Goal: Information Seeking & Learning: Compare options

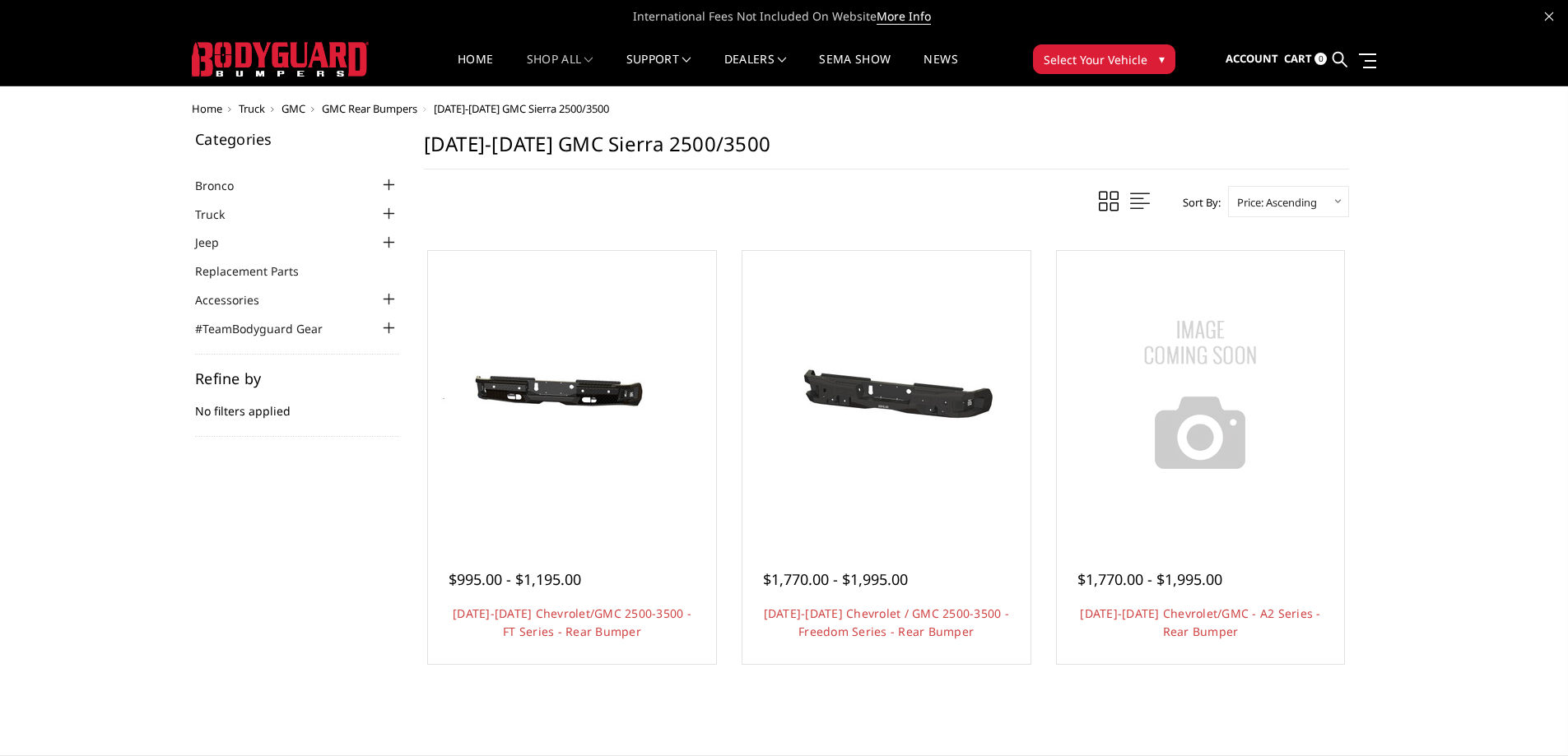
click at [298, 111] on span "GMC" at bounding box center [292, 108] width 24 height 15
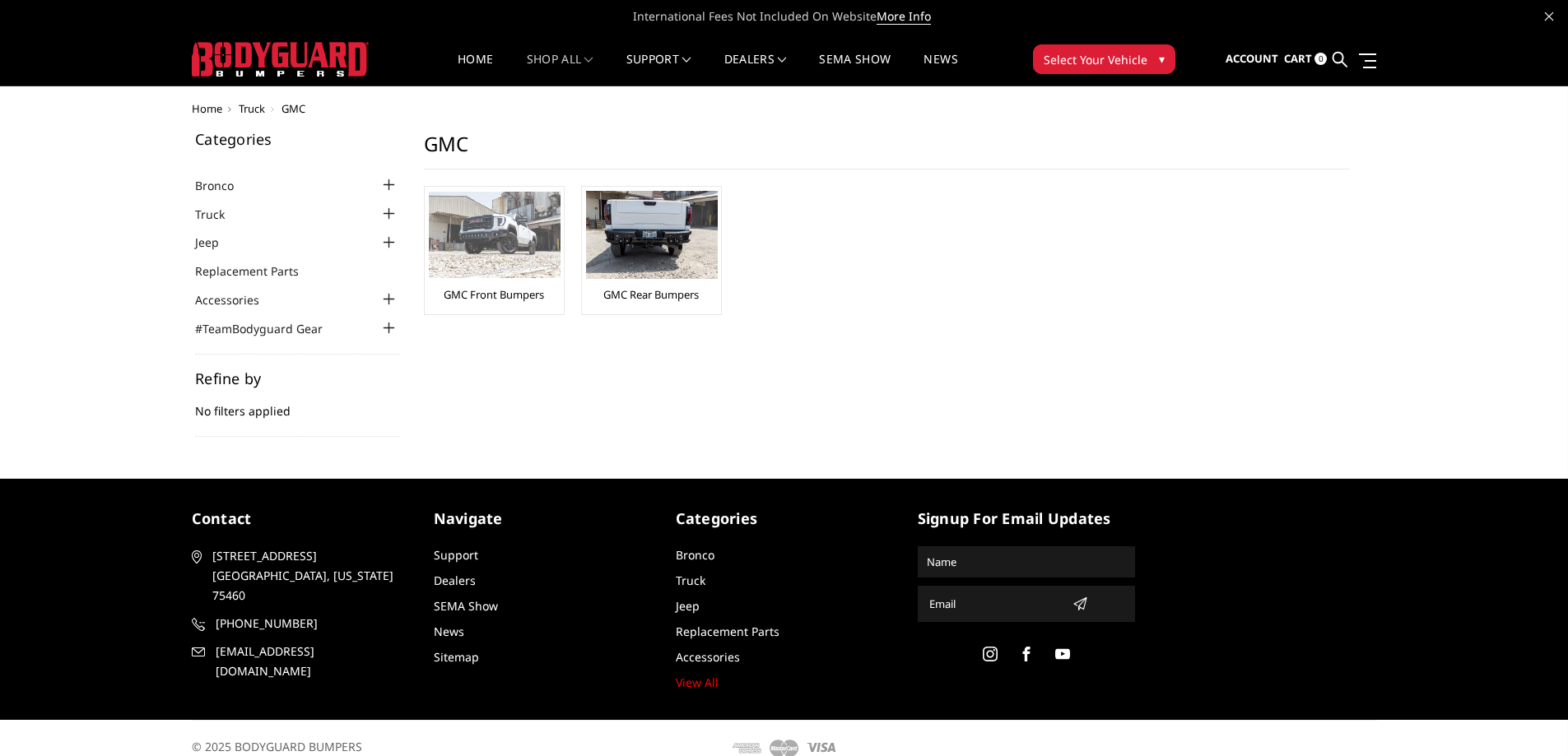
click at [456, 291] on link "GMC Front Bumpers" at bounding box center [493, 295] width 100 height 15
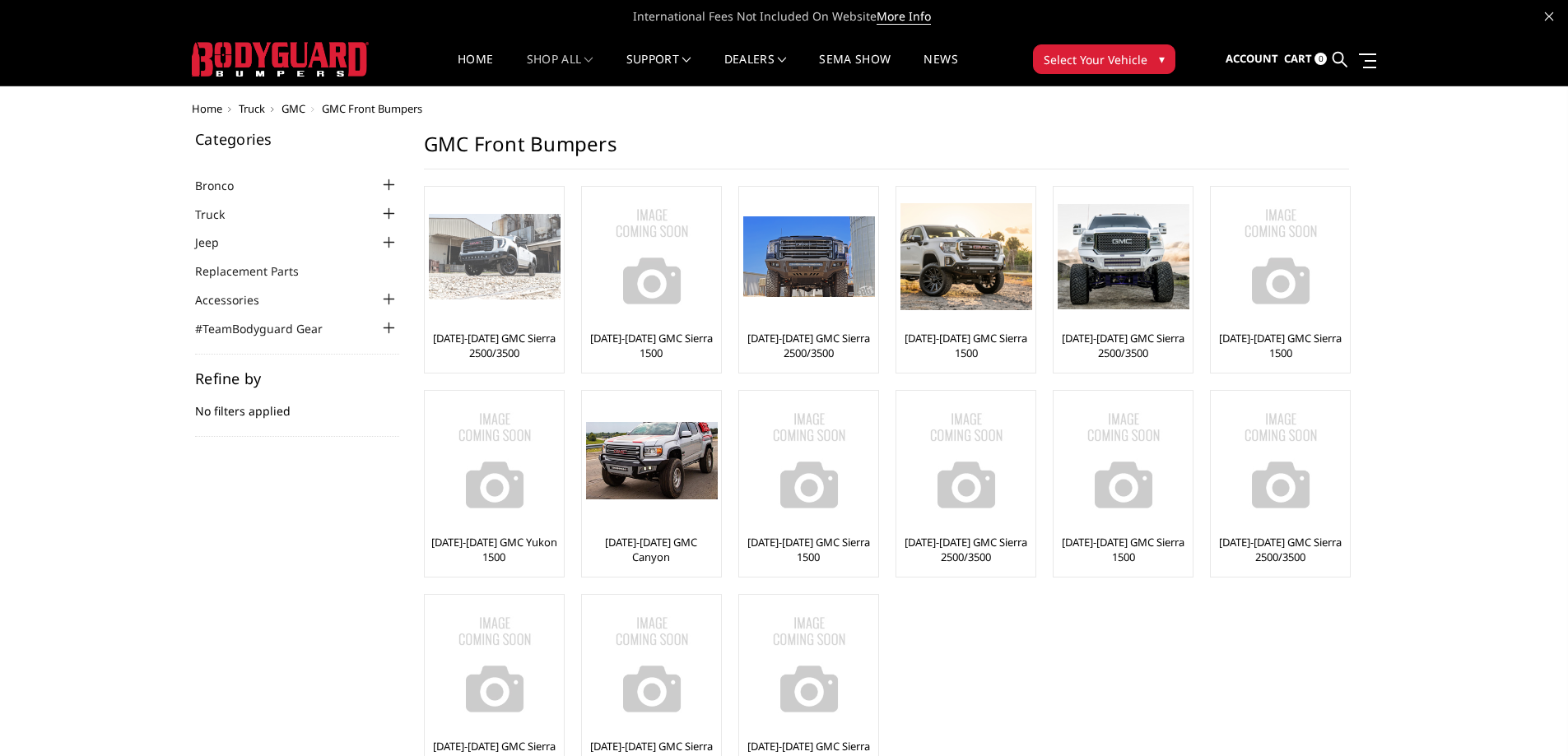
click at [488, 346] on link "[DATE]-[DATE] GMC Sierra 2500/3500" at bounding box center [494, 345] width 131 height 29
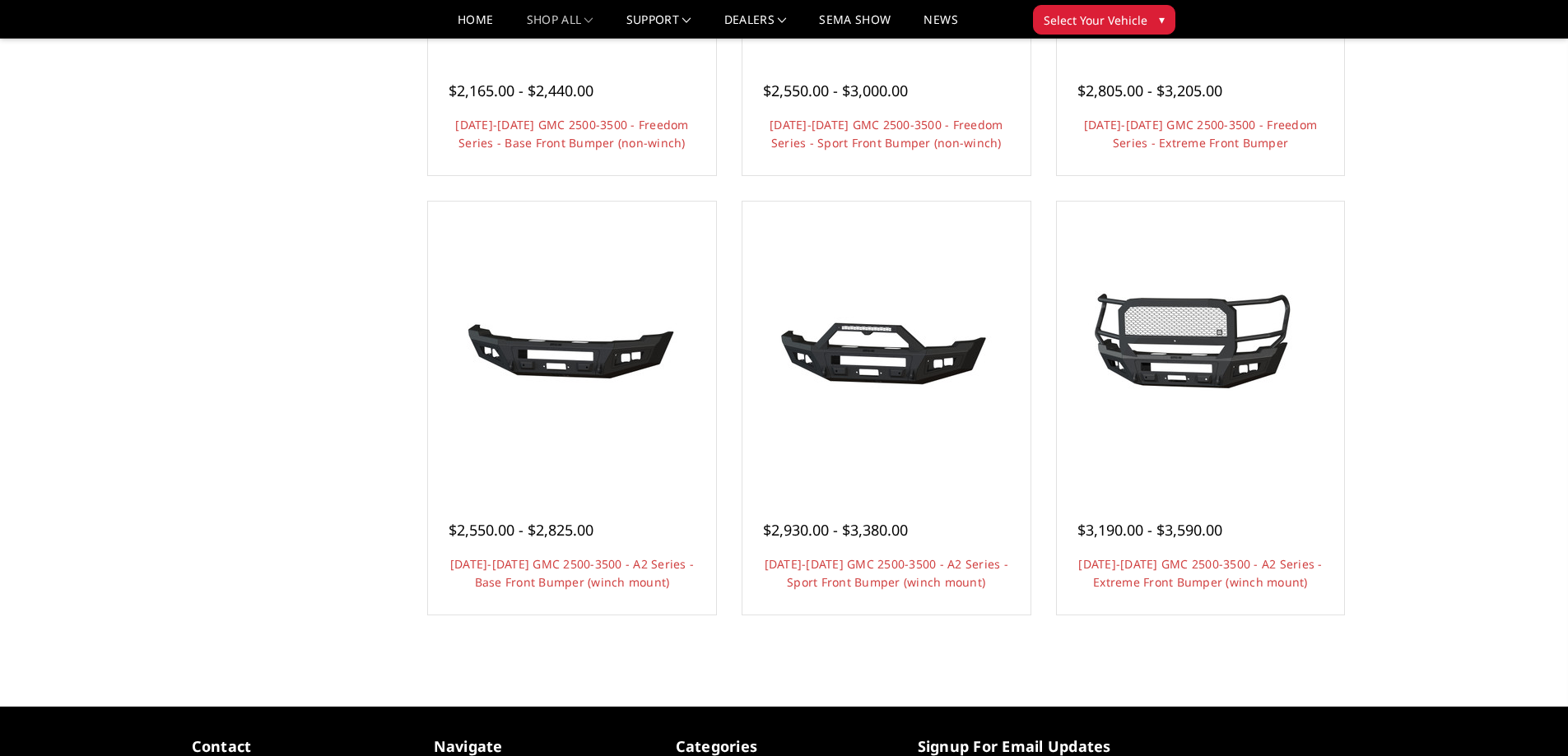
scroll to position [905, 0]
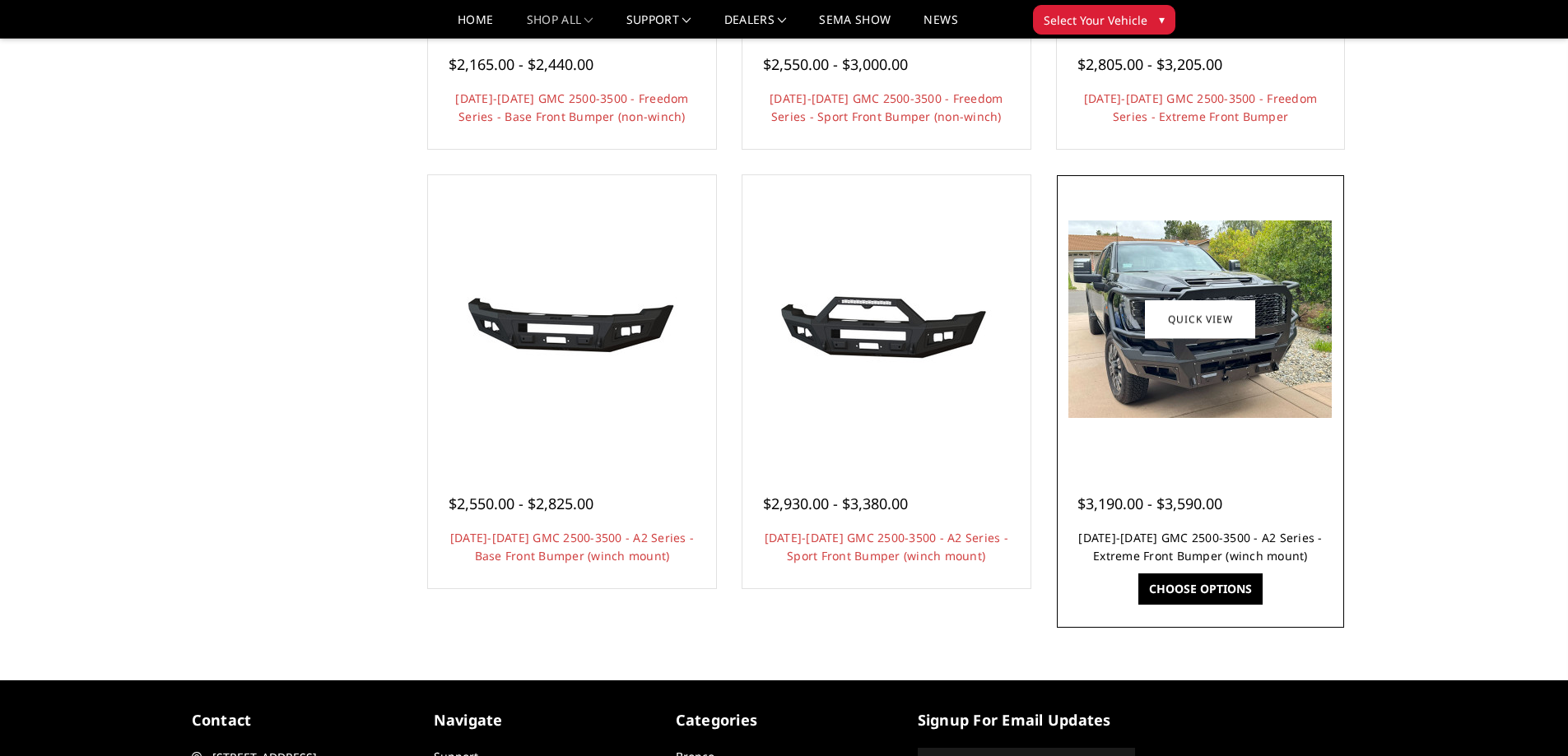
click at [1144, 535] on link "2024-2025 GMC 2500-3500 - A2 Series - Extreme Front Bumper (winch mount)" at bounding box center [1199, 547] width 243 height 34
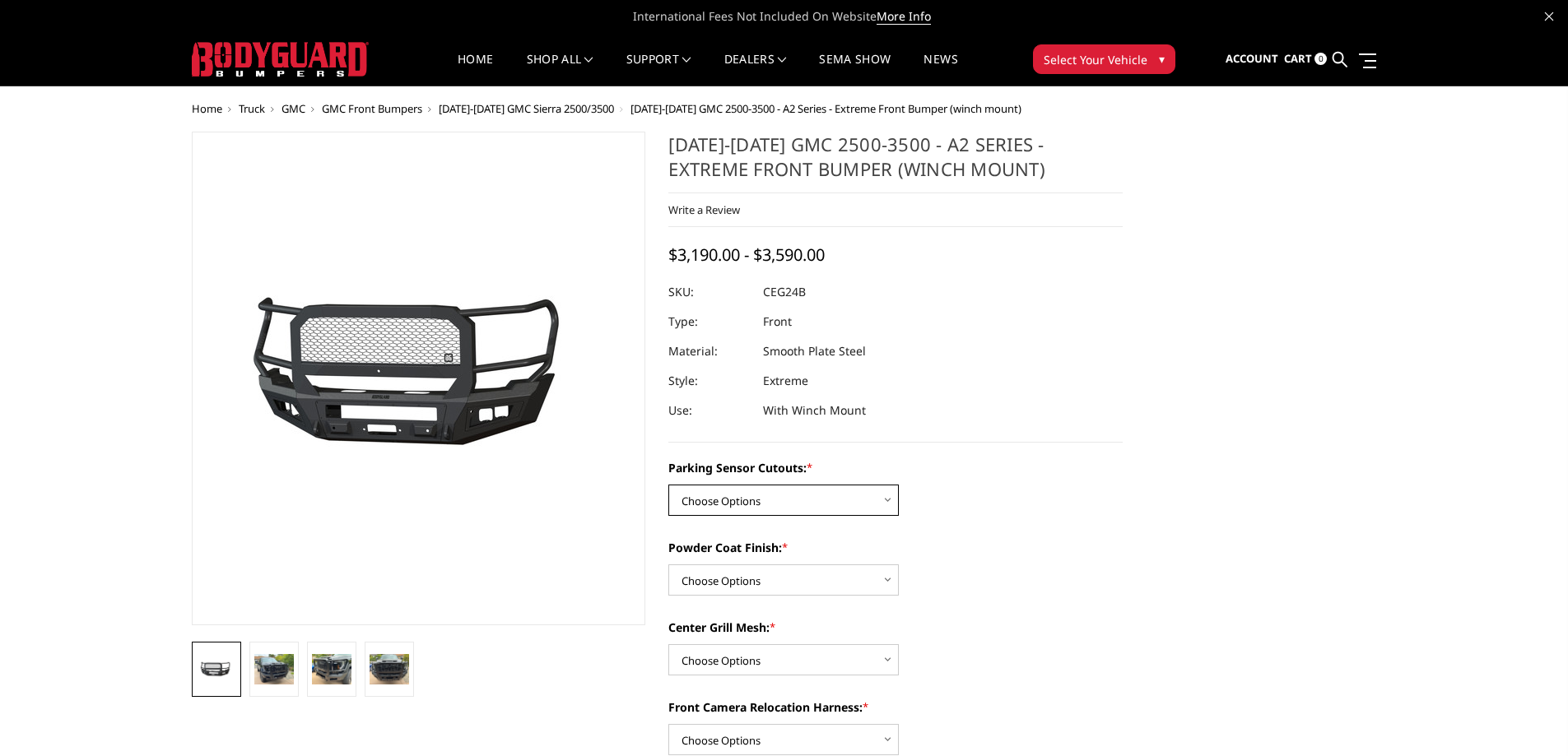
click at [725, 497] on select "Choose Options No - Without Parking Sensor Cutouts Yes - With Parking Sensor Cu…" at bounding box center [784, 500] width 230 height 31
select select "2143"
click at [668, 485] on select "Choose Options No - Without Parking Sensor Cutouts Yes - With Parking Sensor Cu…" at bounding box center [784, 500] width 230 height 31
click at [728, 580] on select "Choose Options Bare Metal Textured Black Powder Coat" at bounding box center [784, 580] width 230 height 31
select select "2145"
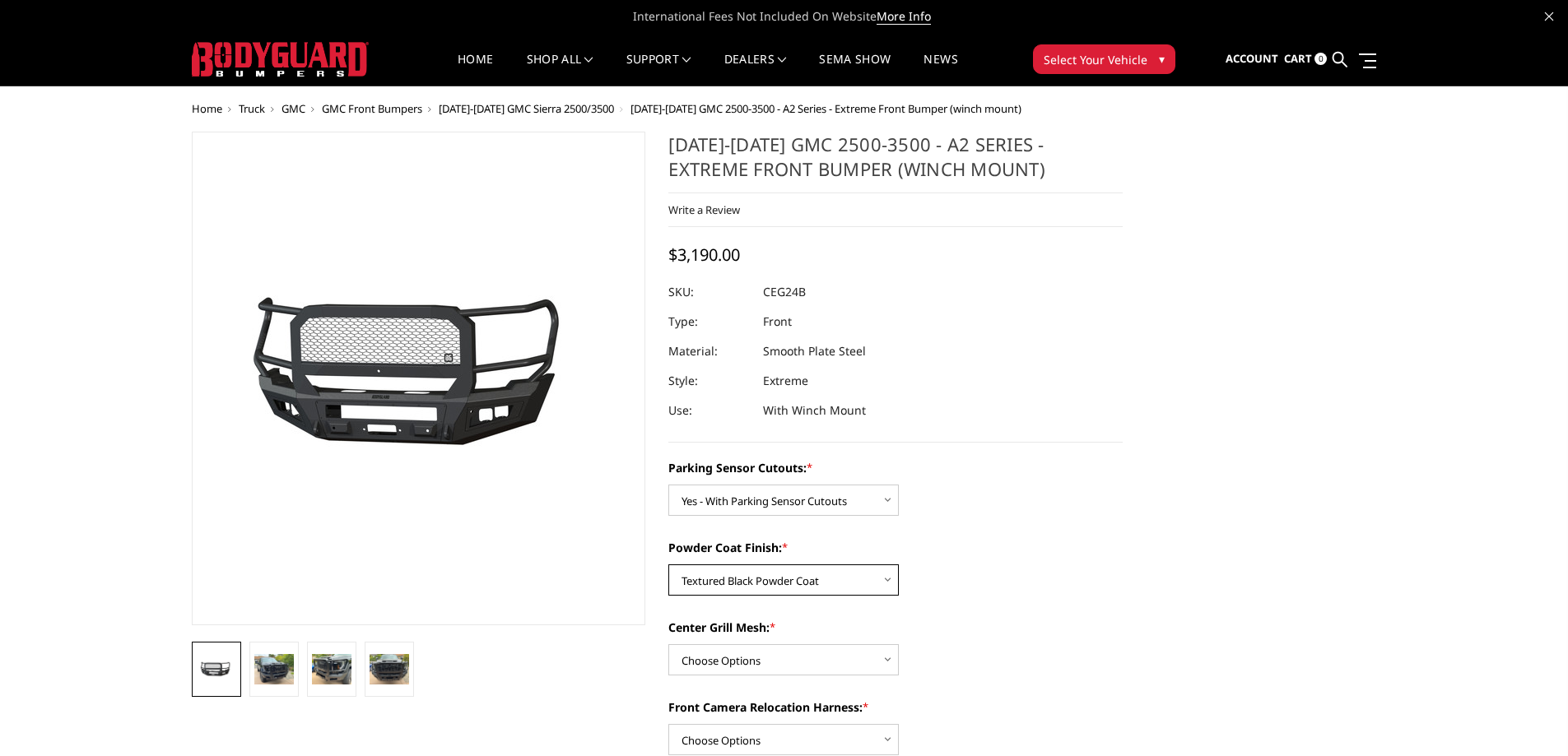
click at [668, 565] on select "Choose Options Bare Metal Textured Black Powder Coat" at bounding box center [784, 580] width 230 height 31
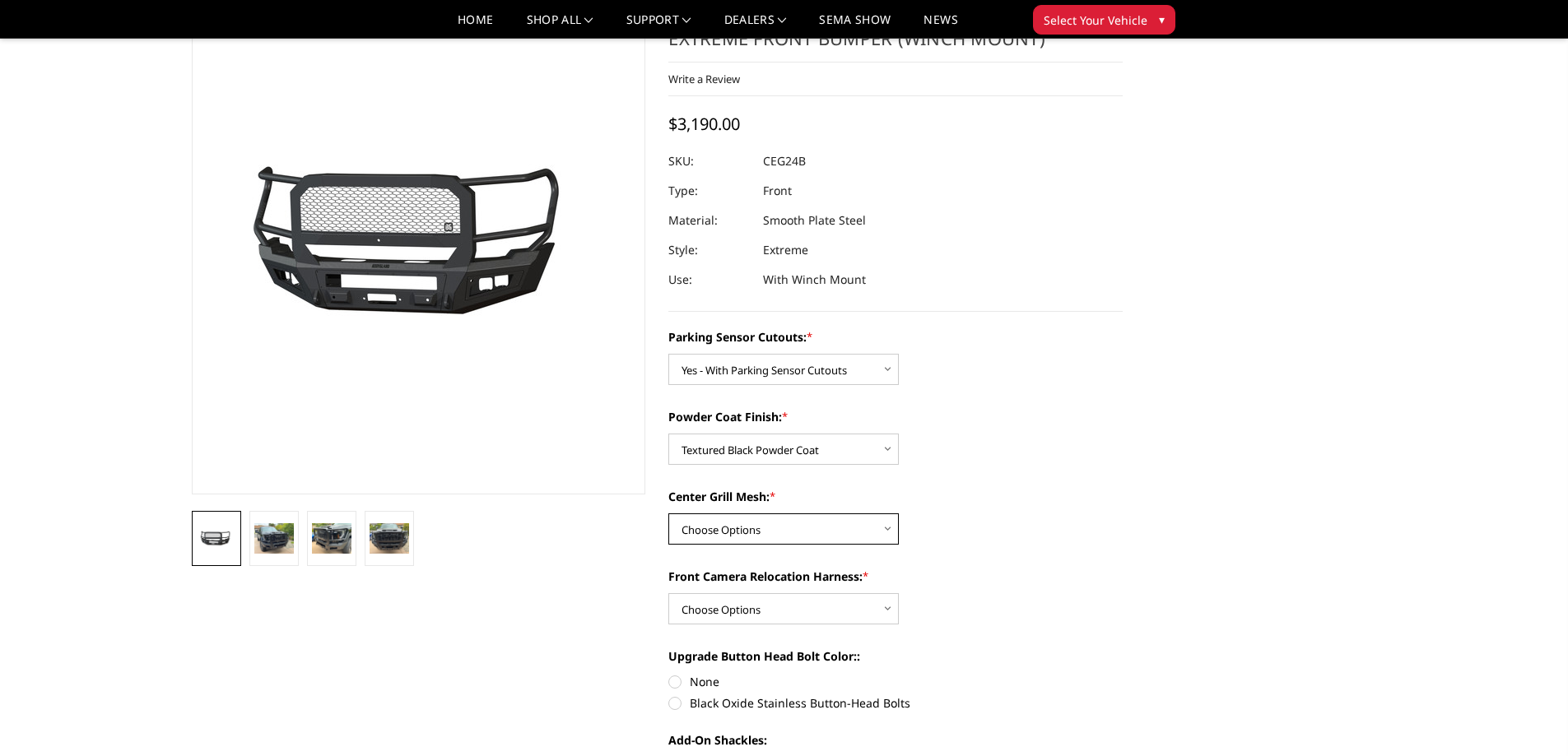
click at [717, 528] on select "Choose Options WITH Center Grill Mesh WITHOUT Center Grill Mesh" at bounding box center [784, 529] width 230 height 31
select select "2146"
click at [668, 514] on select "Choose Options WITH Center Grill Mesh WITHOUT Center Grill Mesh" at bounding box center [784, 529] width 230 height 31
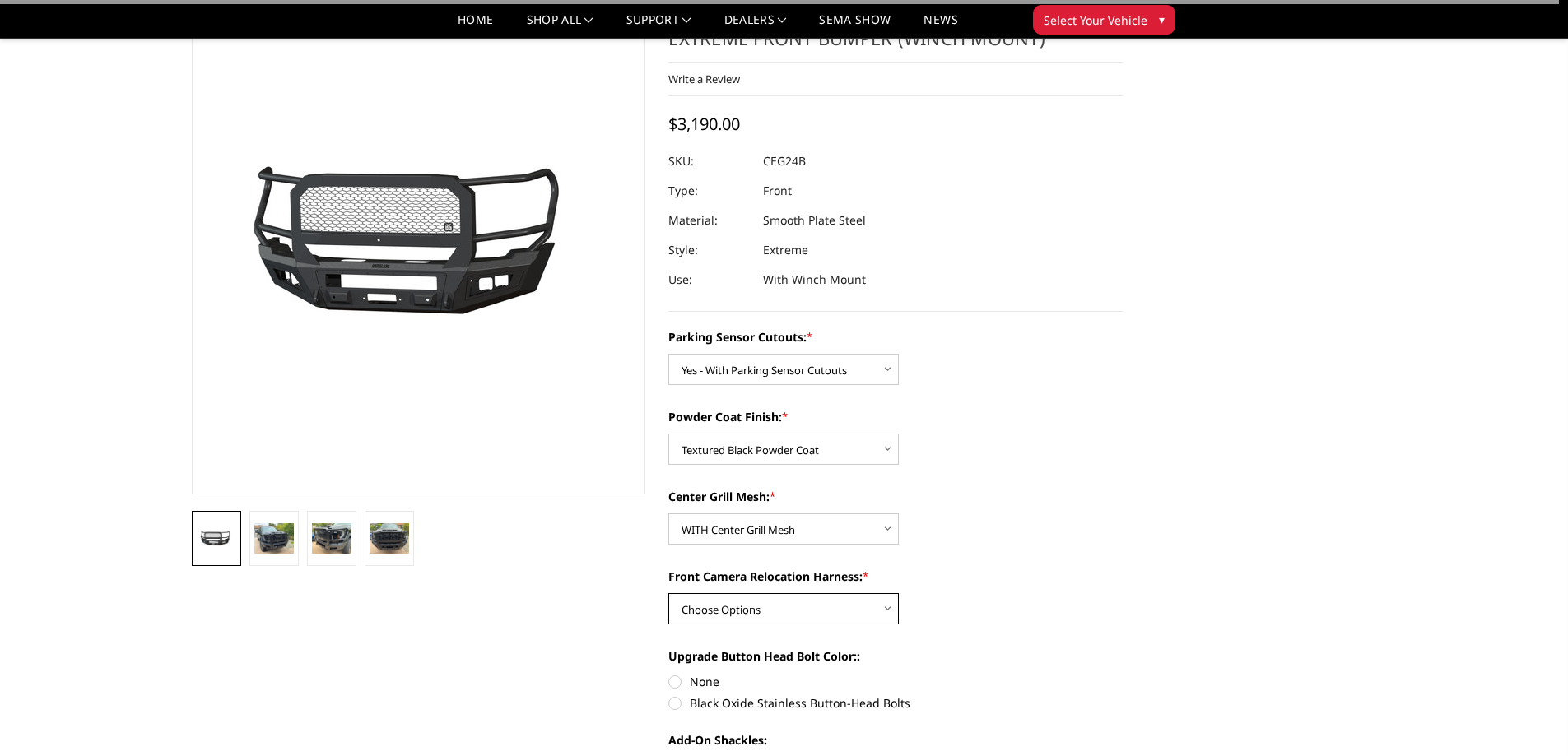
click at [724, 606] on select "Choose Options WITH Front Camera Relocation Harness WITHOUT Front Camera Reloca…" at bounding box center [784, 608] width 230 height 31
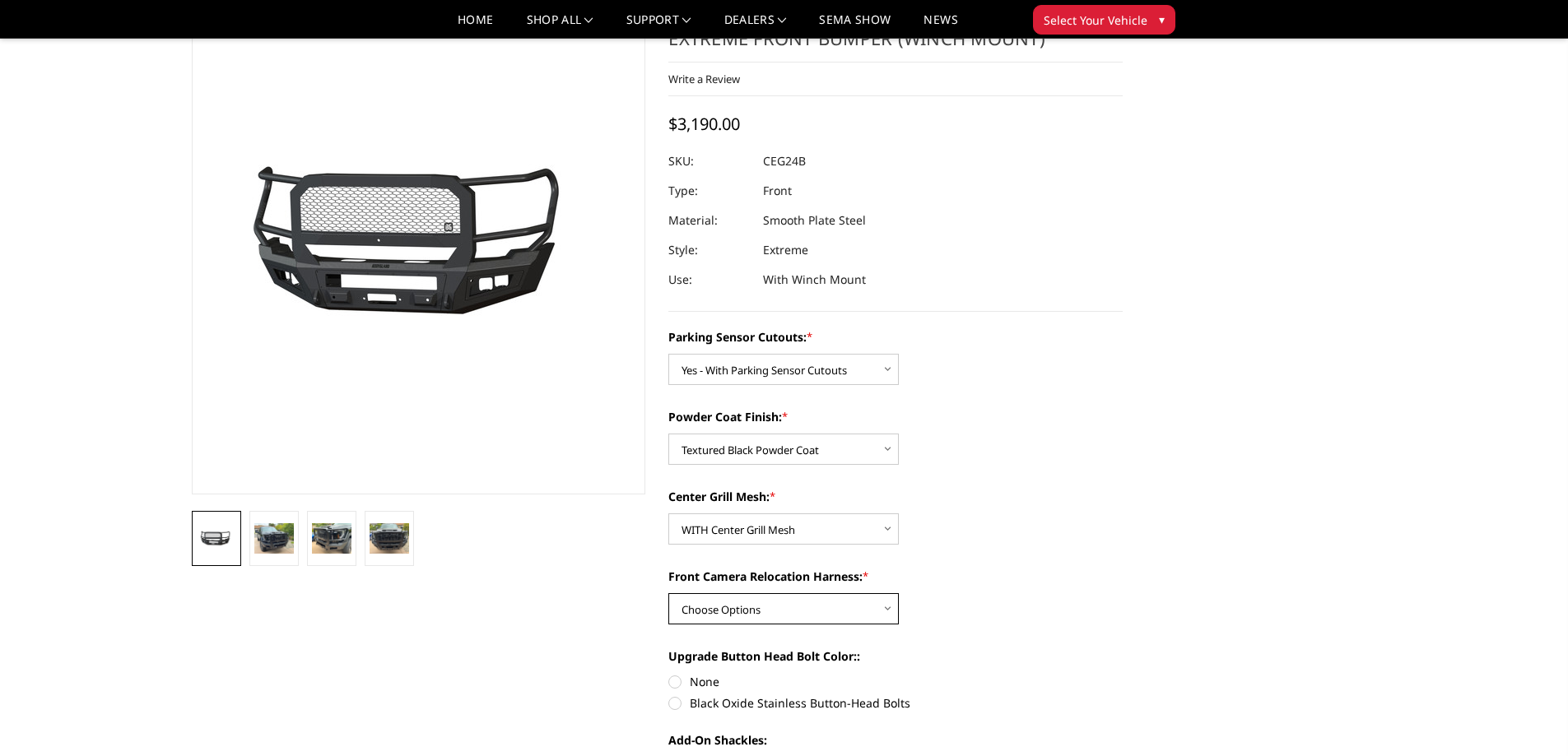
select select "2148"
click at [668, 593] on select "Choose Options WITH Front Camera Relocation Harness WITHOUT Front Camera Reloca…" at bounding box center [784, 608] width 230 height 31
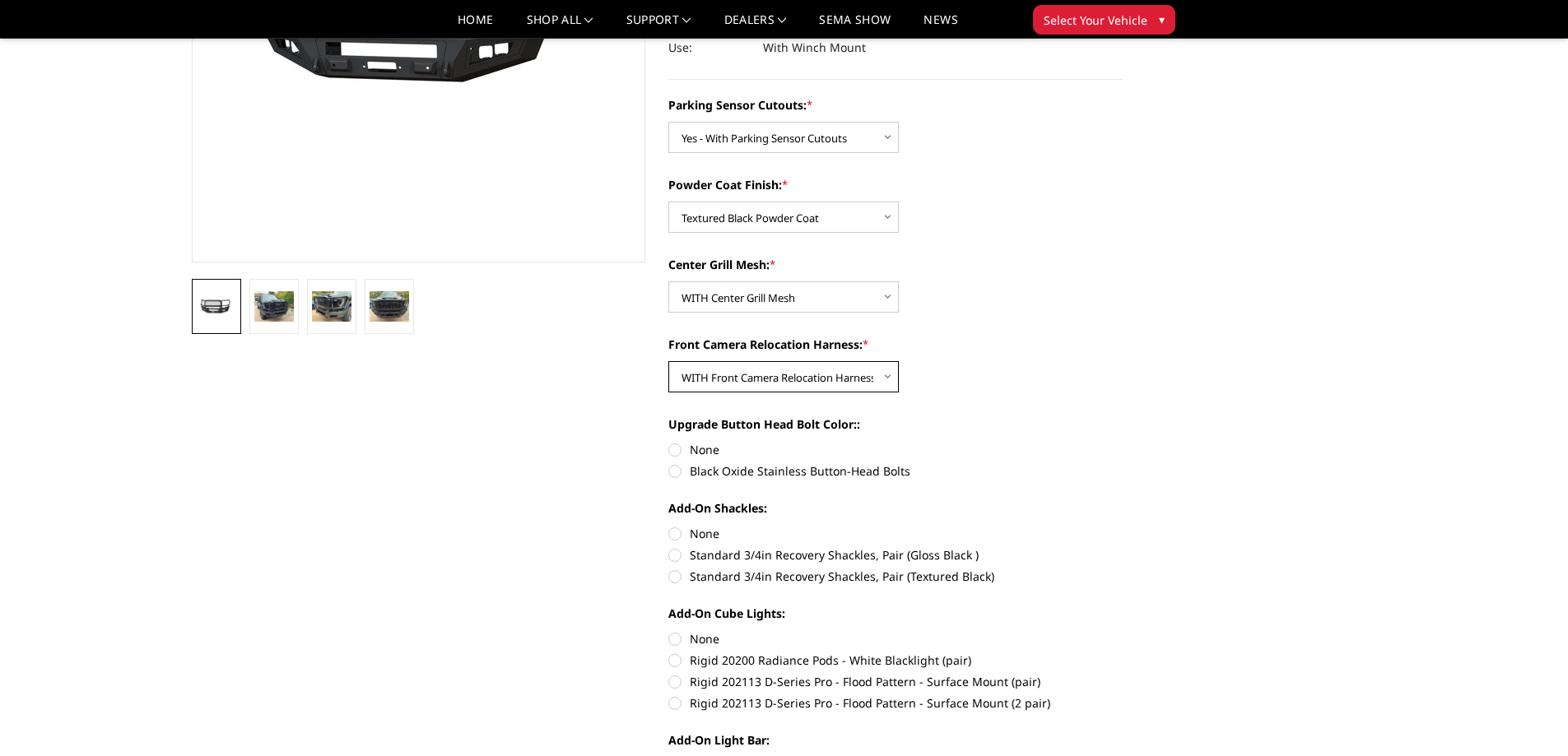
scroll to position [329, 0]
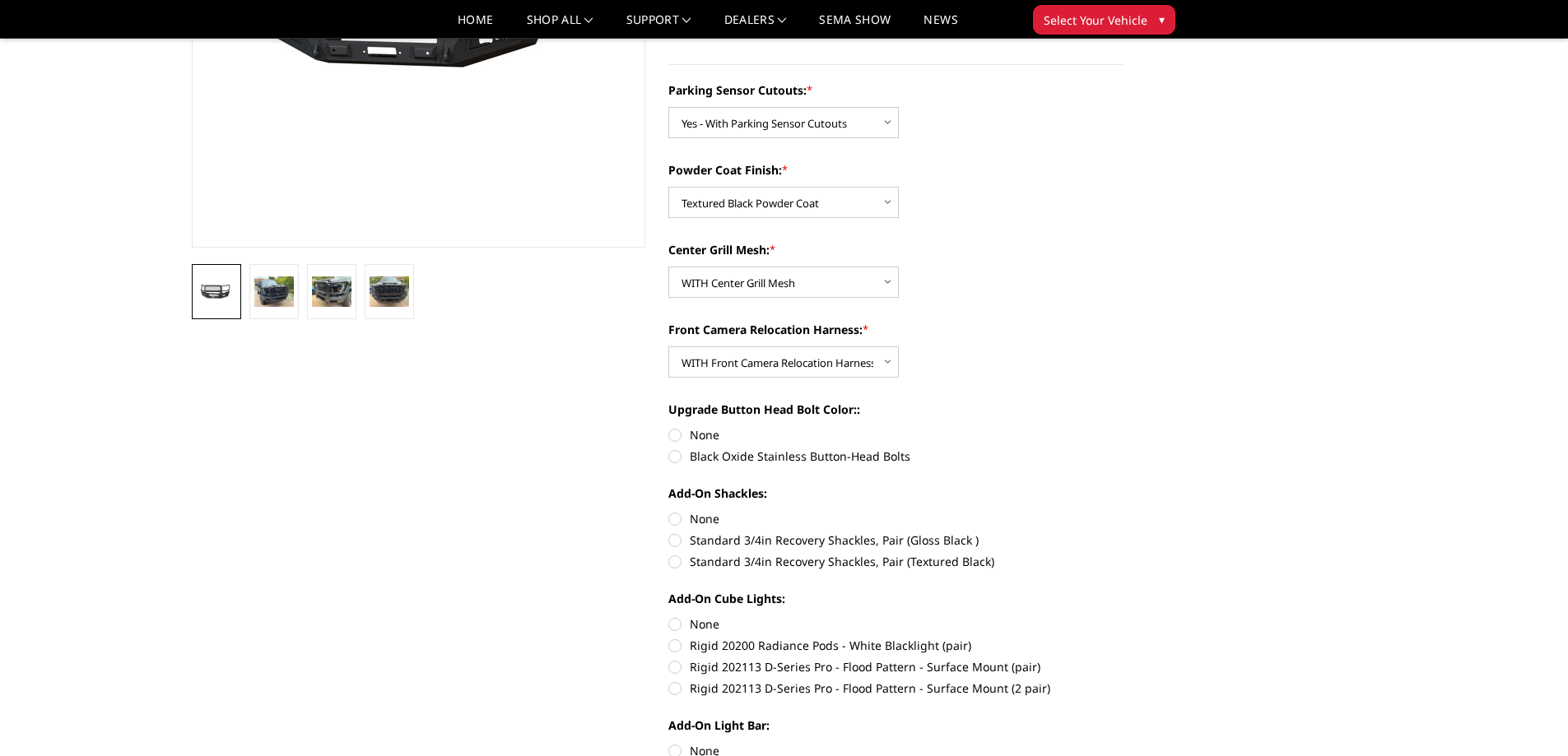
click at [678, 456] on label "Black Oxide Stainless Button-Head Bolts" at bounding box center [896, 456] width 454 height 17
click at [1122, 427] on input "Black Oxide Stainless Button-Head Bolts" at bounding box center [1122, 426] width 1 height 1
radio input "true"
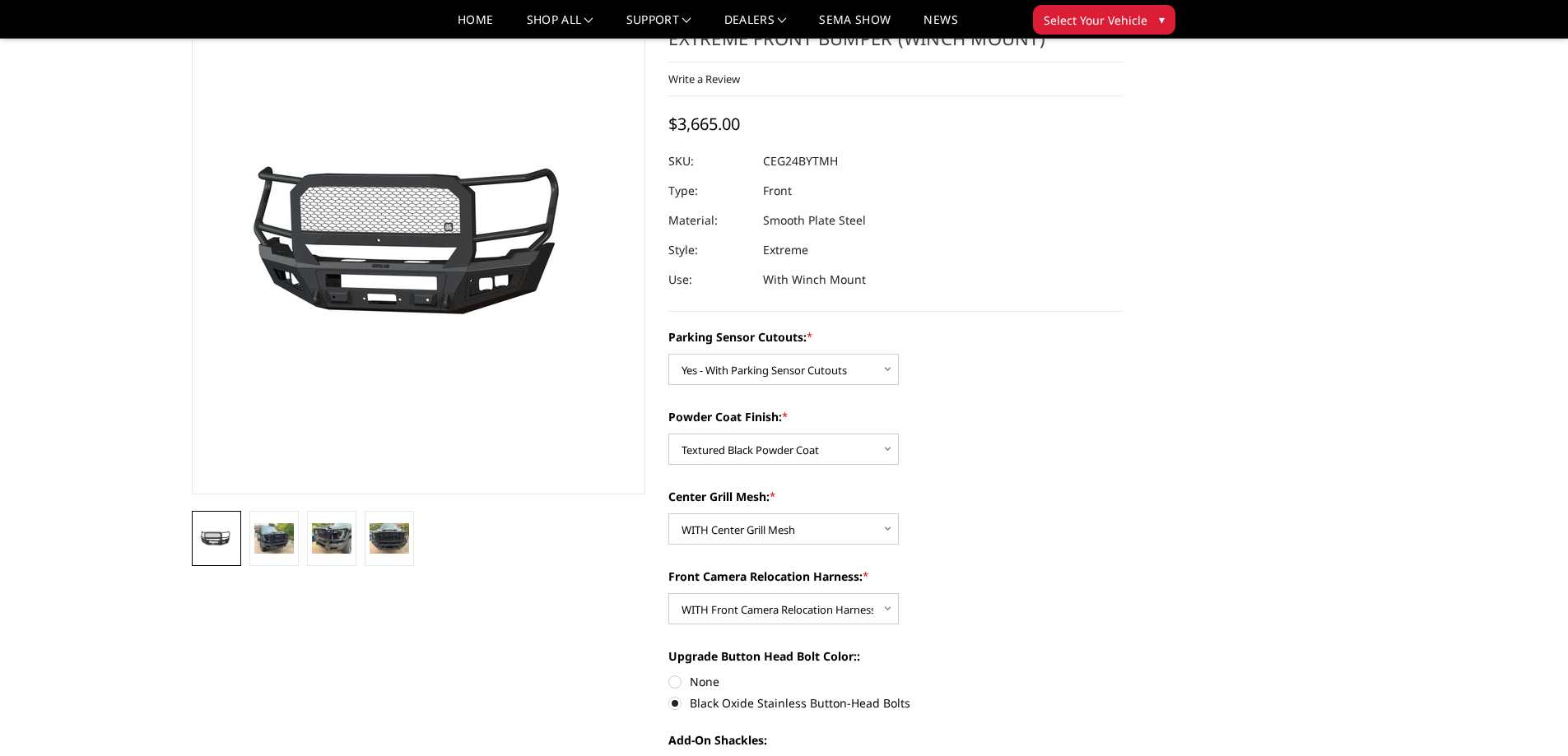
scroll to position [0, 0]
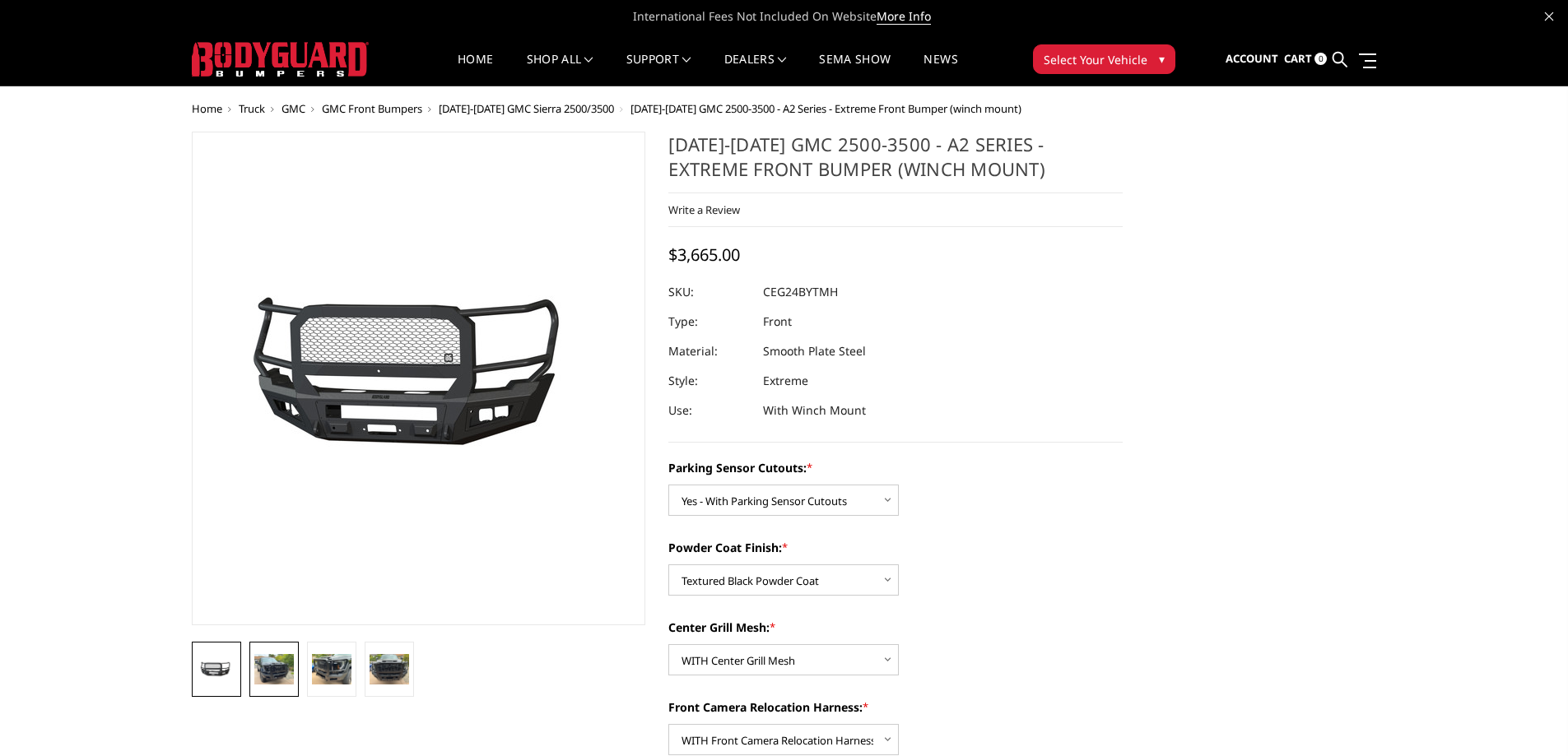
click at [256, 673] on img at bounding box center [274, 668] width 40 height 29
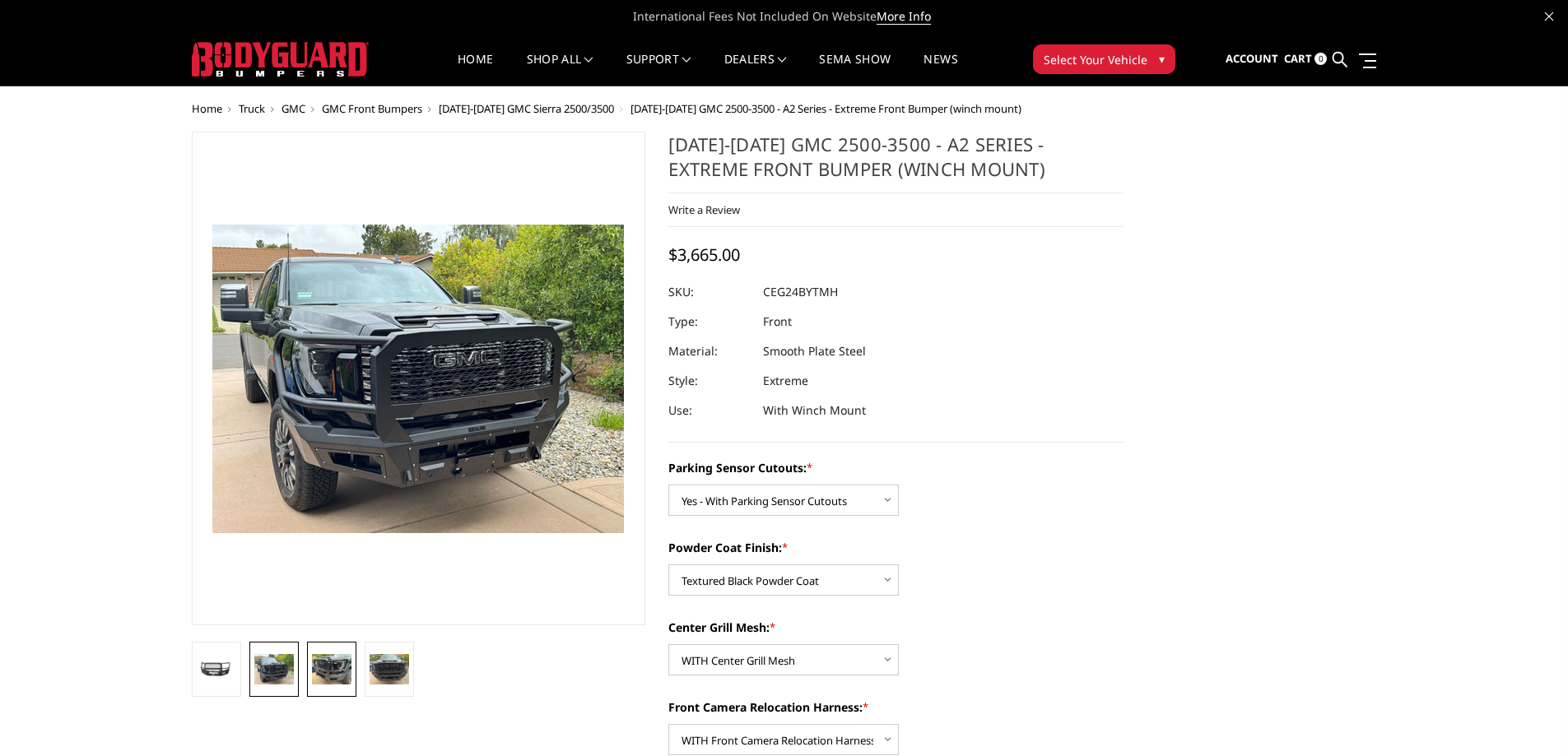
click at [333, 666] on img at bounding box center [332, 668] width 40 height 29
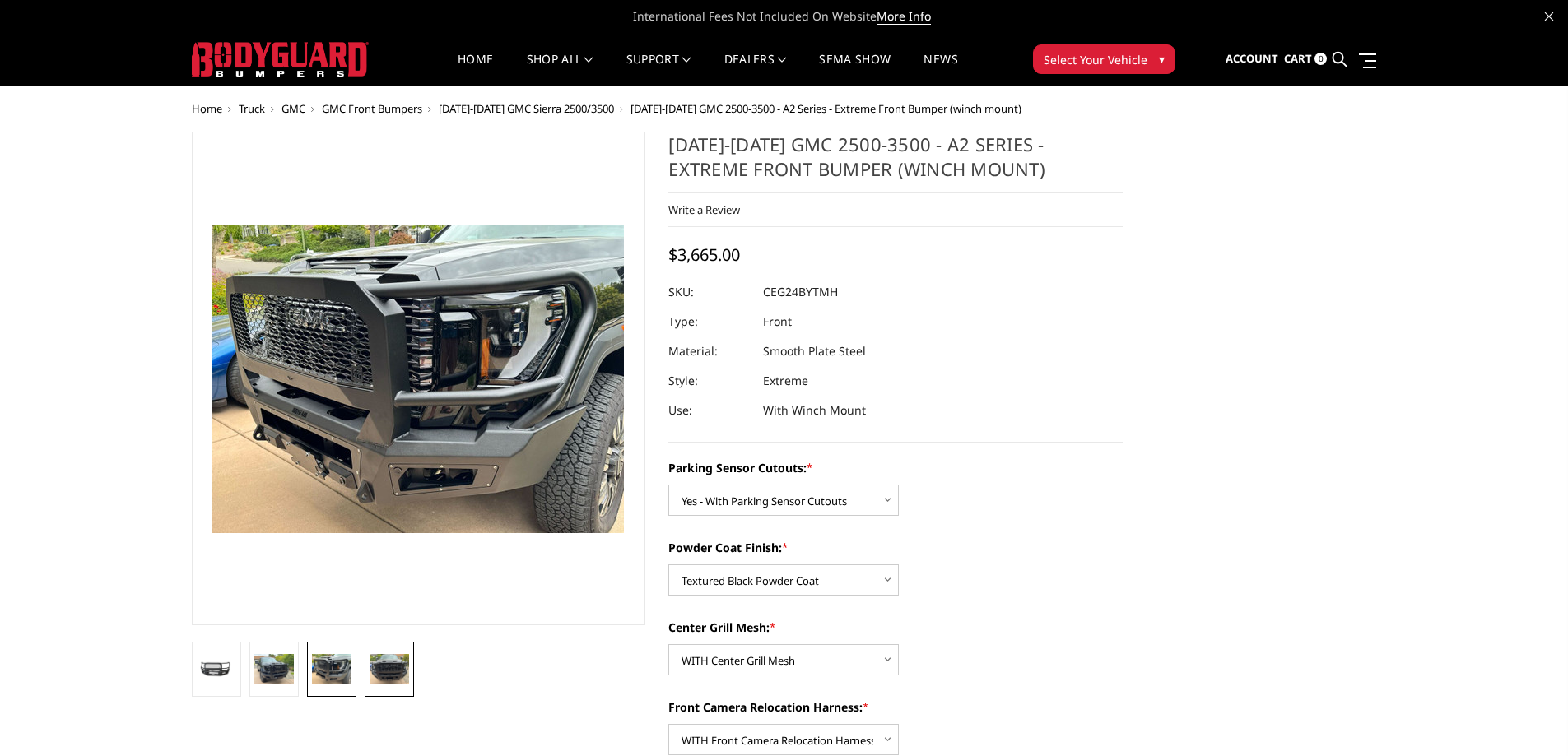
click at [385, 670] on img at bounding box center [389, 668] width 40 height 29
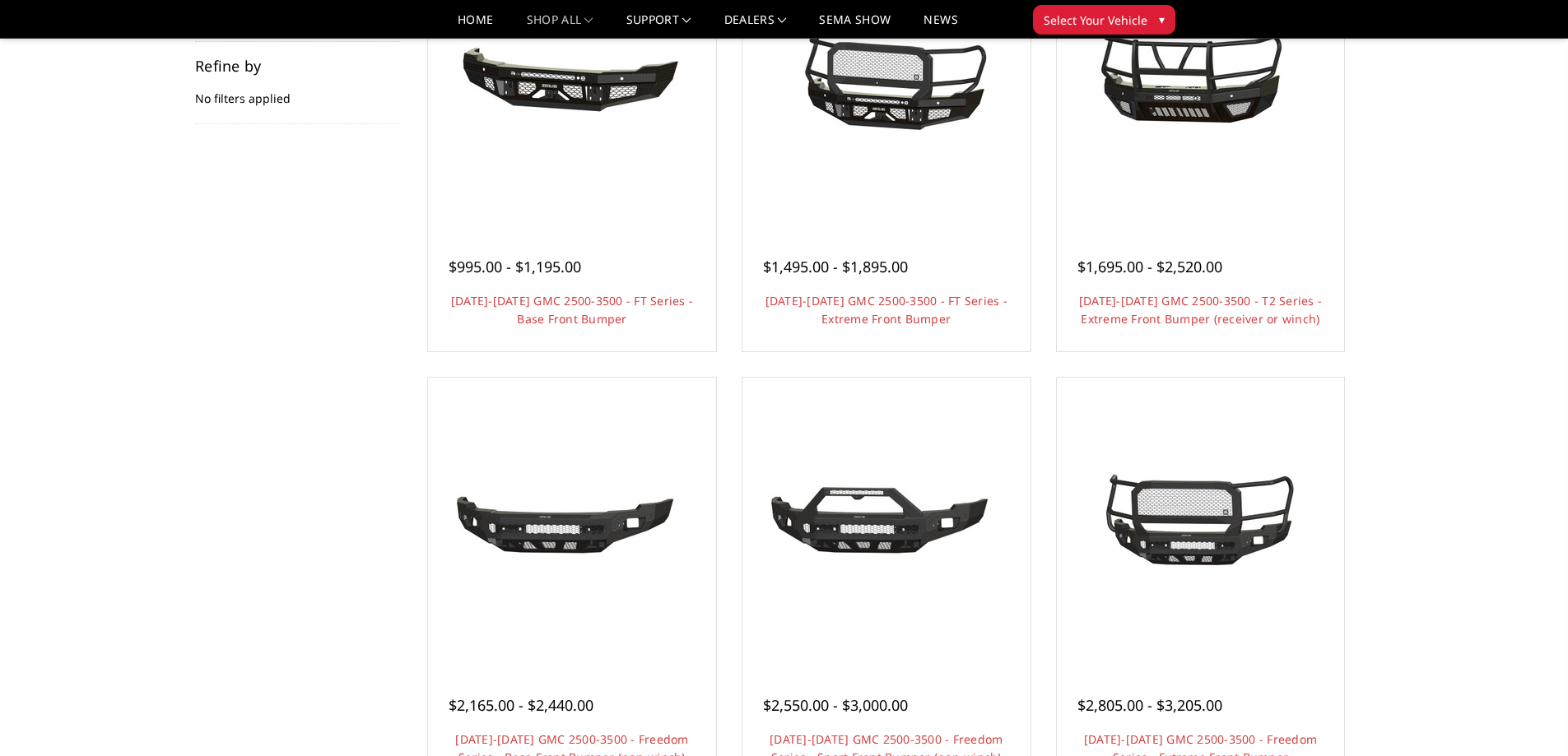
scroll to position [165, 0]
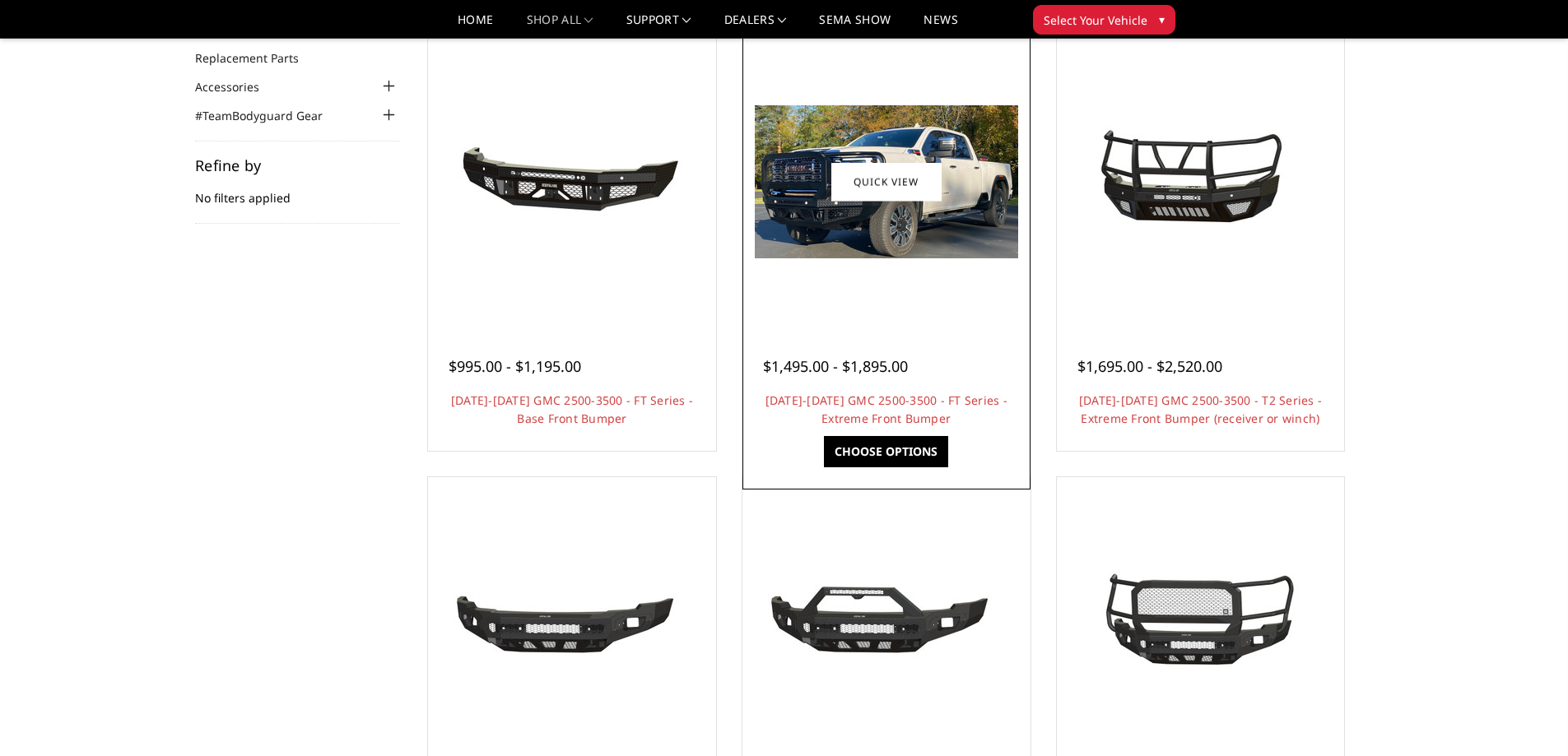
click at [812, 230] on img at bounding box center [885, 182] width 263 height 153
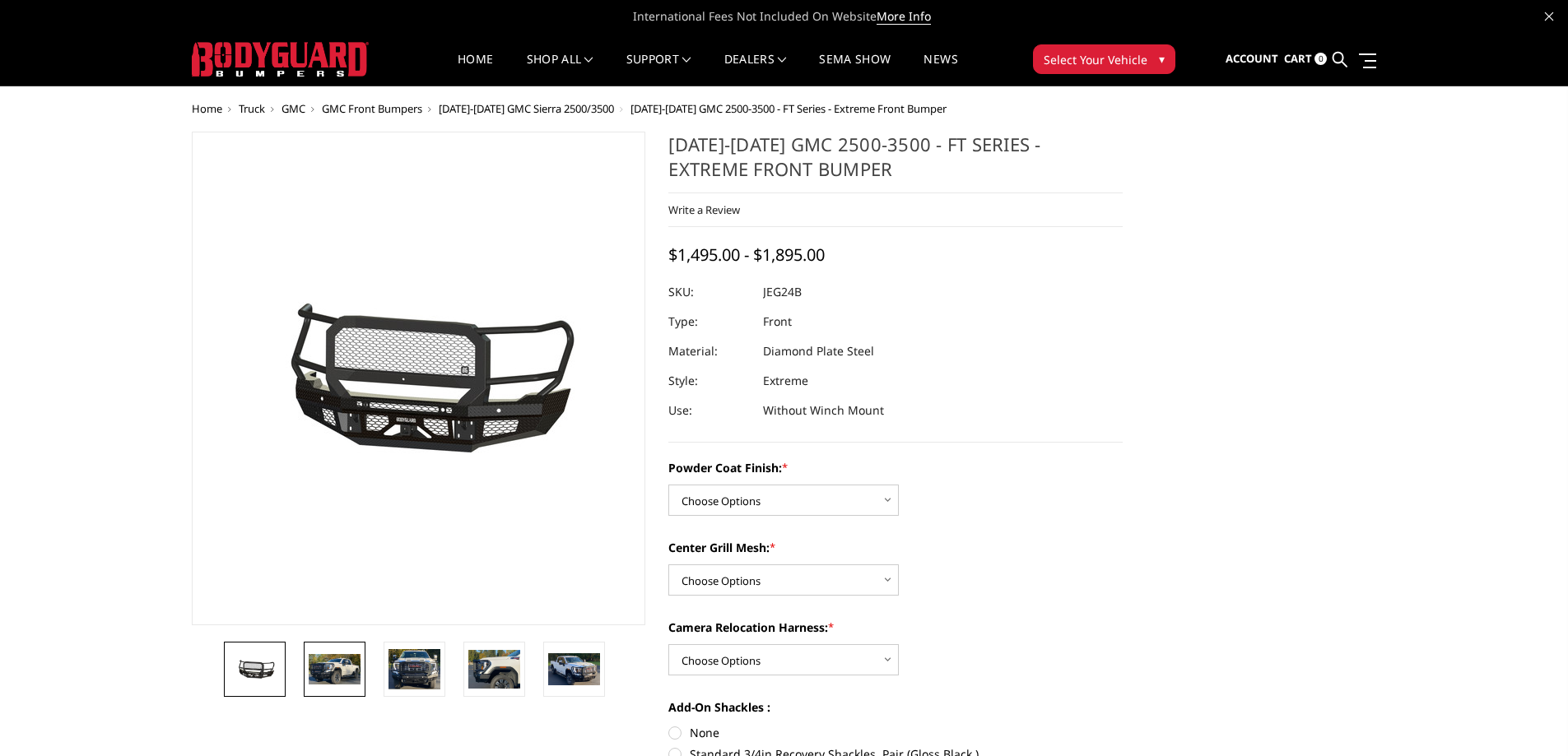
click at [329, 670] on img at bounding box center [334, 669] width 52 height 30
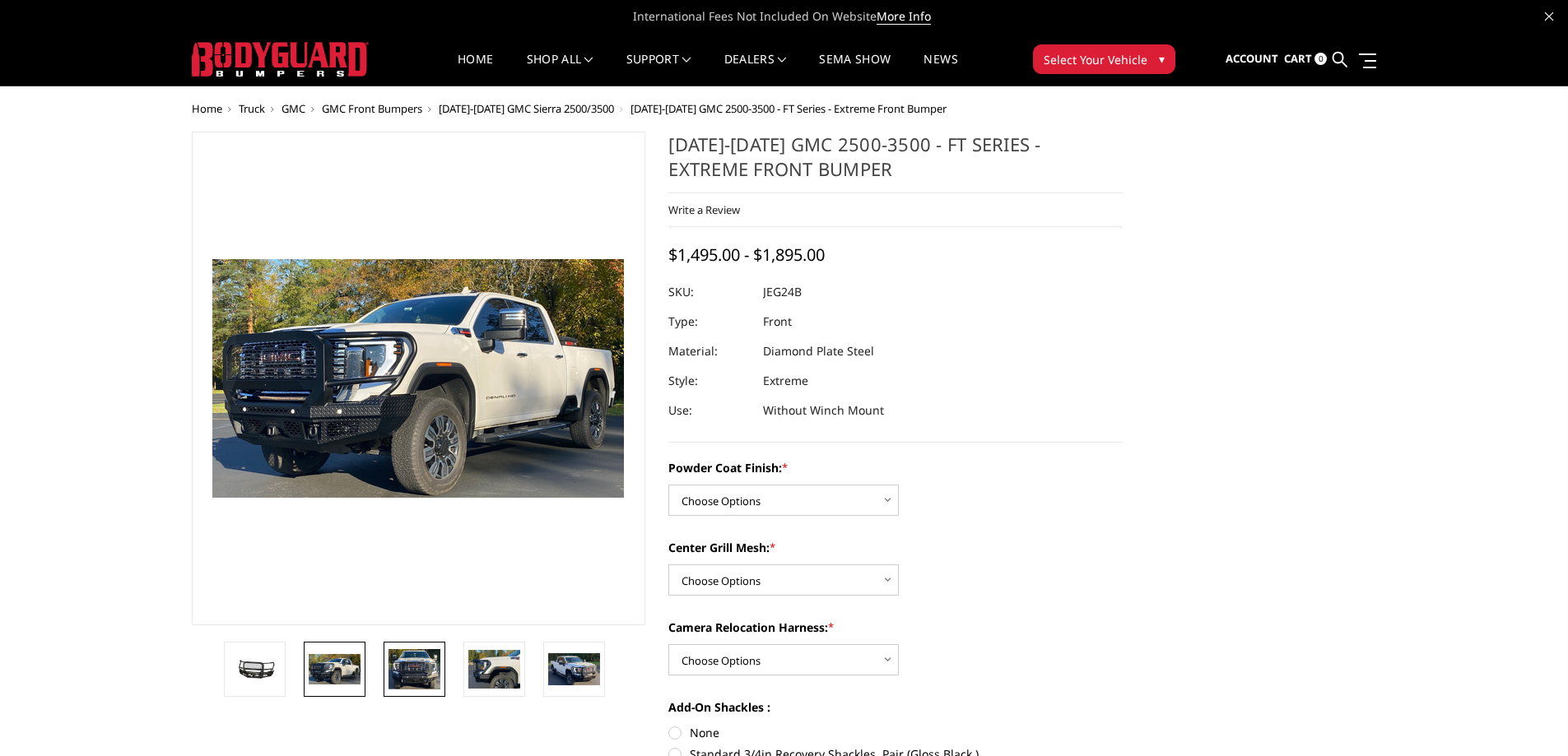
click at [429, 666] on img at bounding box center [414, 670] width 52 height 41
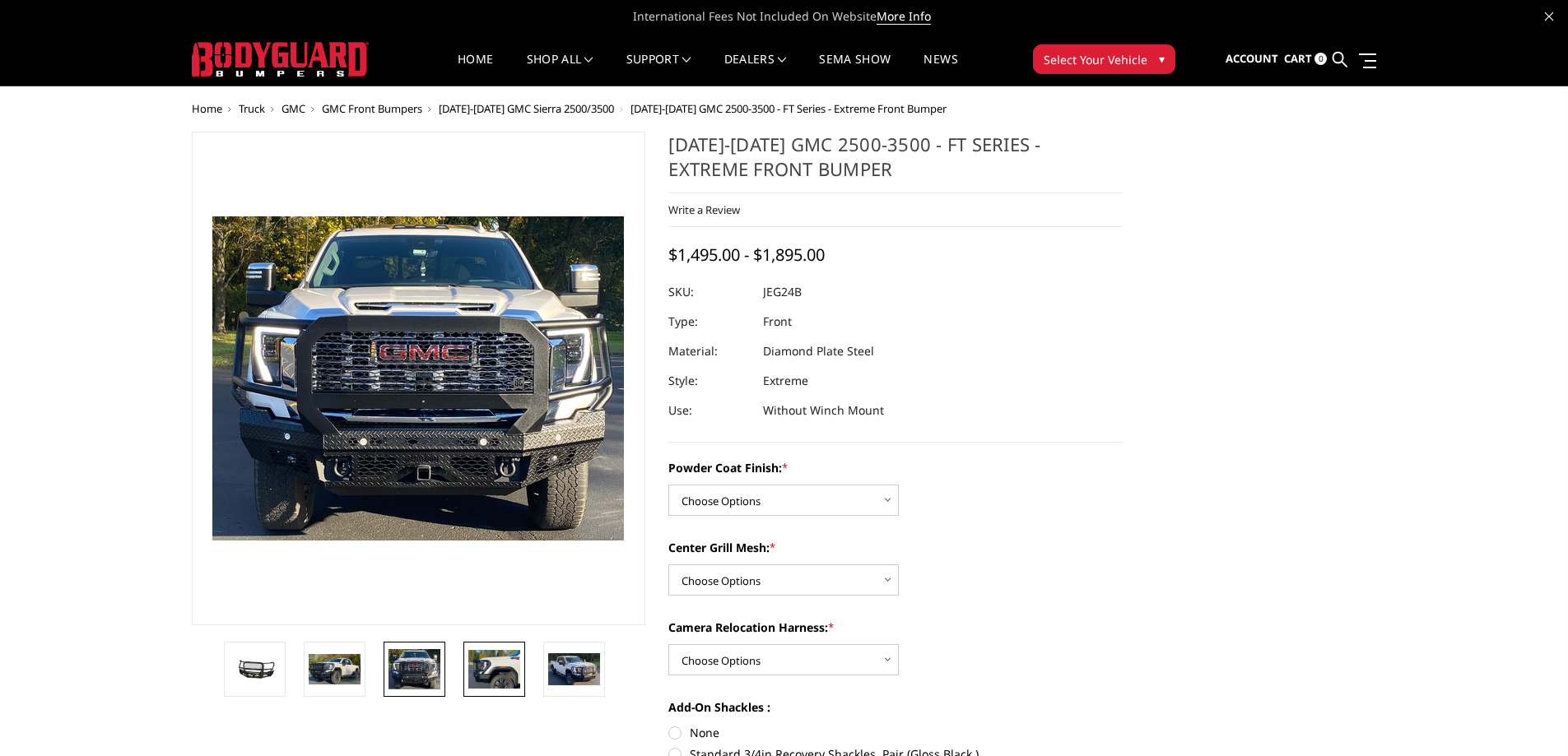
click at [490, 662] on img at bounding box center [494, 668] width 52 height 38
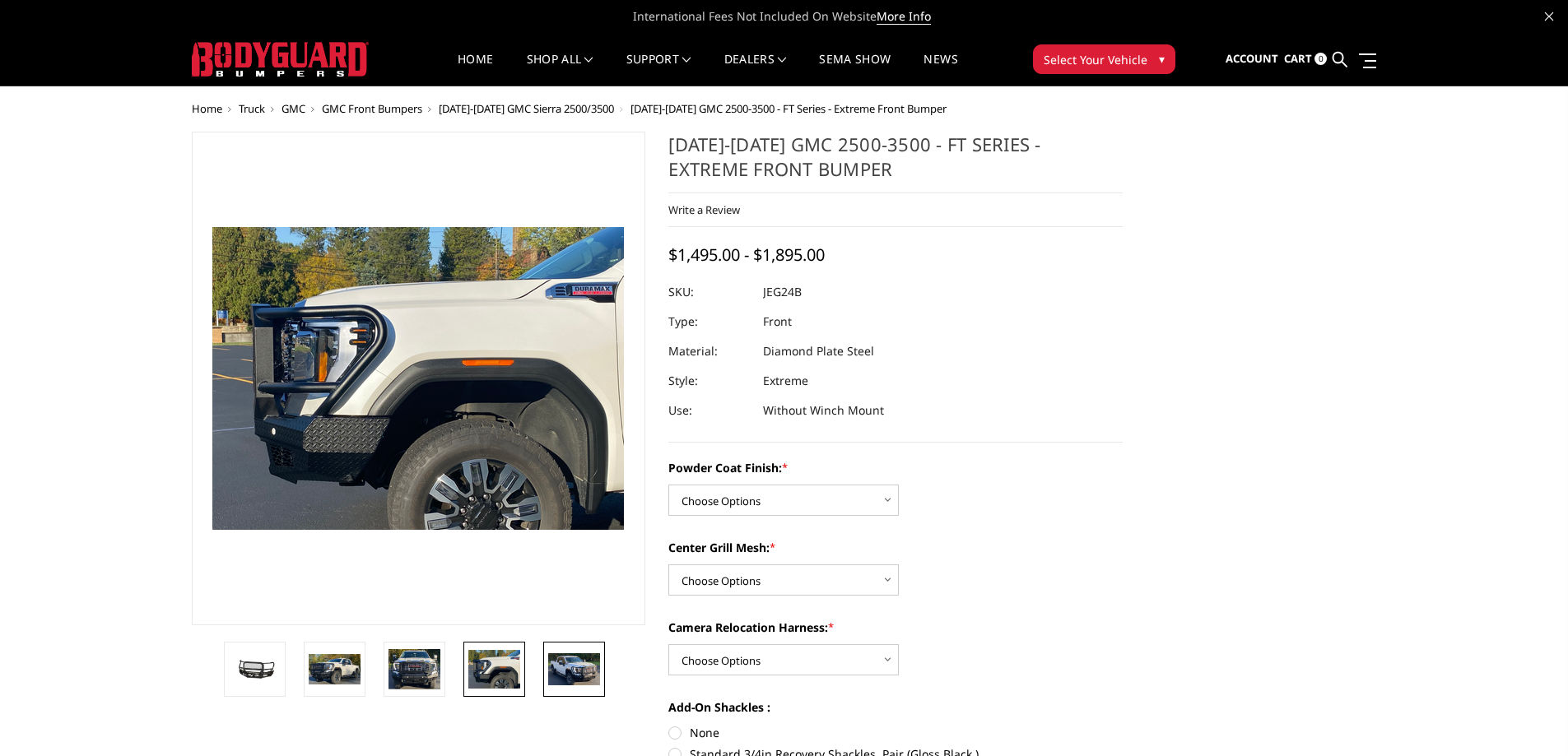
click at [567, 668] on img at bounding box center [573, 668] width 52 height 31
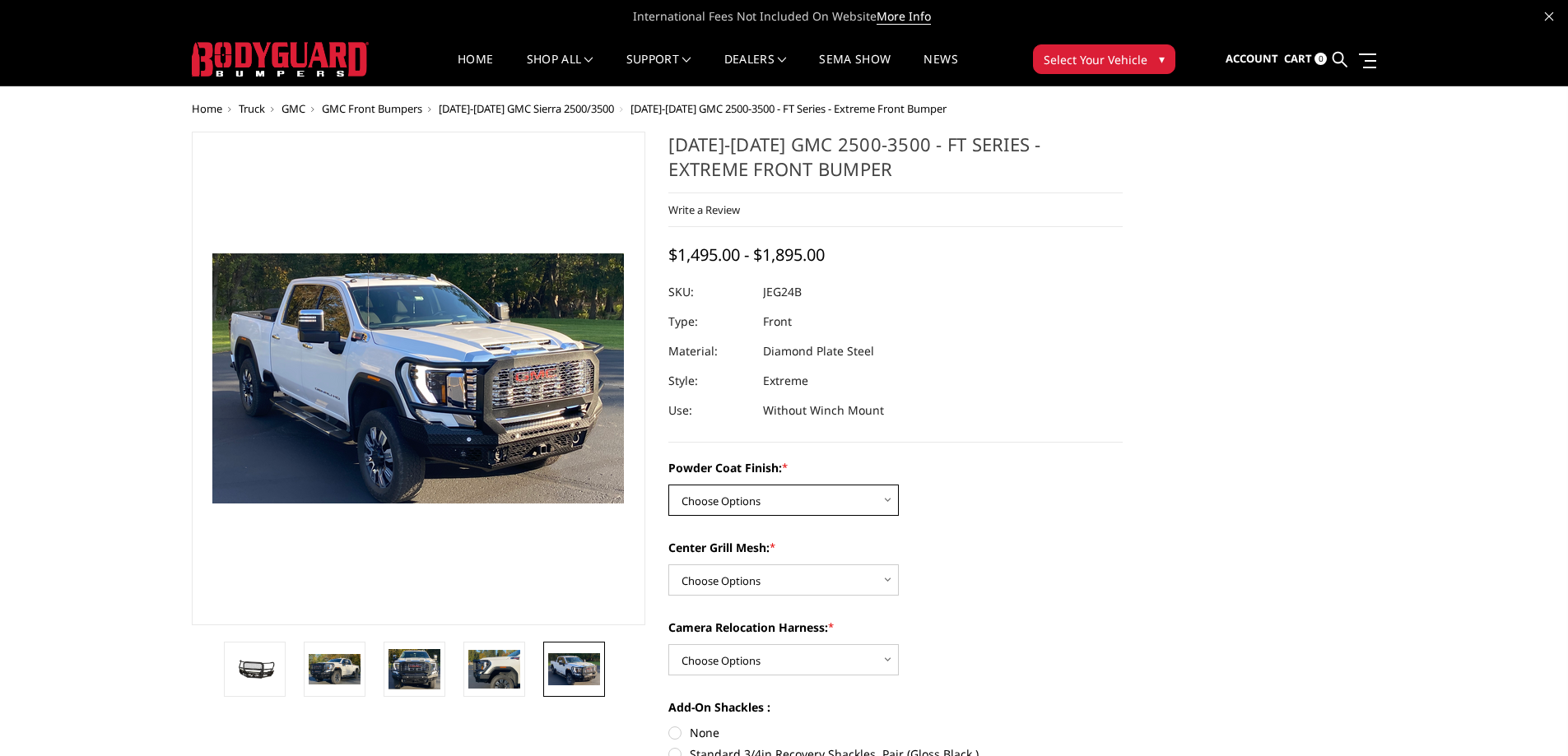
click at [717, 501] on select "Choose Options Bare Metal Gloss Black Powder Coat Textured Black Powder Coat" at bounding box center [784, 500] width 230 height 31
select select "3285"
click at [668, 485] on select "Choose Options Bare Metal Gloss Black Powder Coat Textured Black Powder Coat" at bounding box center [784, 500] width 230 height 31
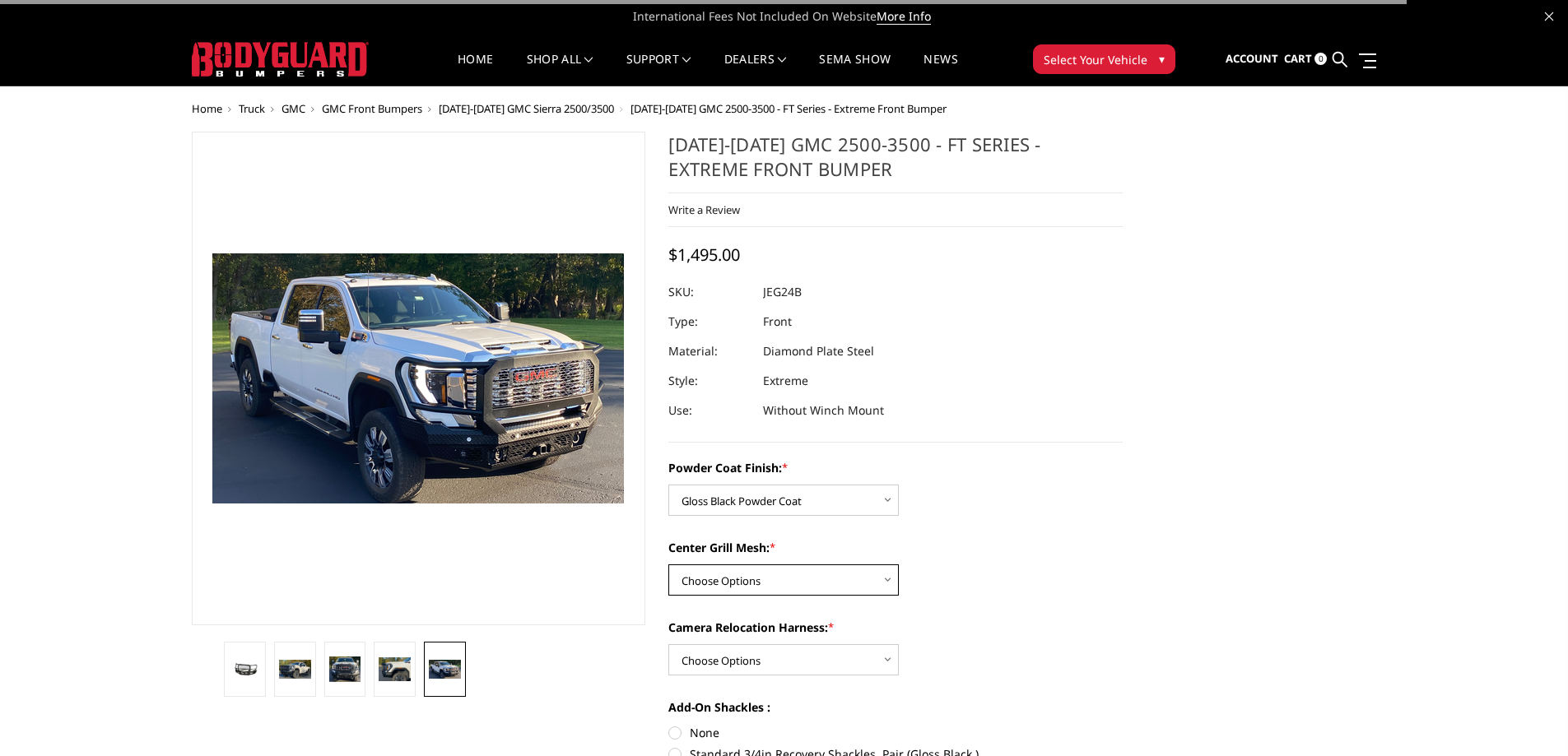
click at [707, 582] on select "Choose Options WITH Expanded Metal in Center Grill WITHOUT Expanded Metal in Ce…" at bounding box center [784, 580] width 230 height 31
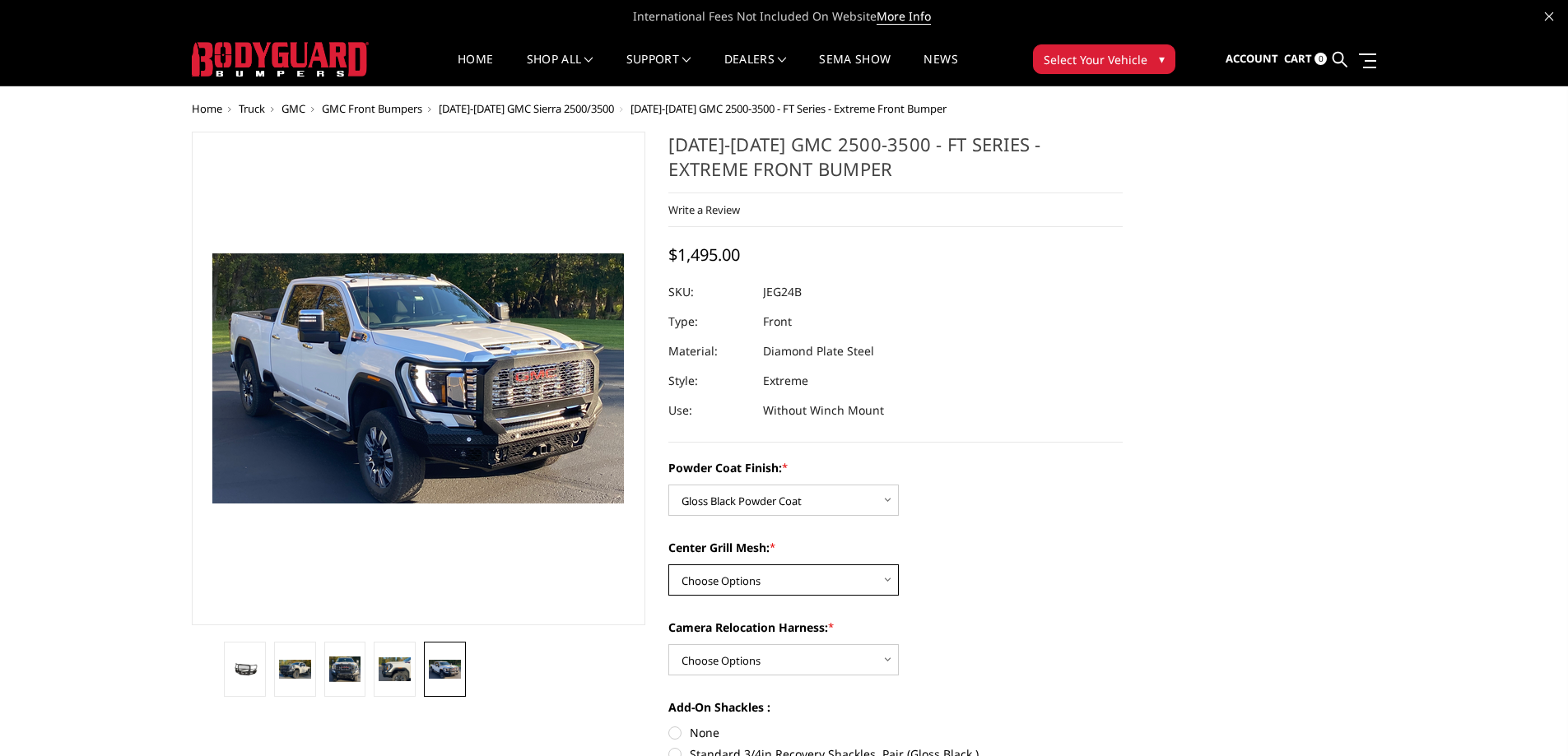
select select "3287"
click at [668, 565] on select "Choose Options WITH Expanded Metal in Center Grill WITHOUT Expanded Metal in Ce…" at bounding box center [784, 580] width 230 height 31
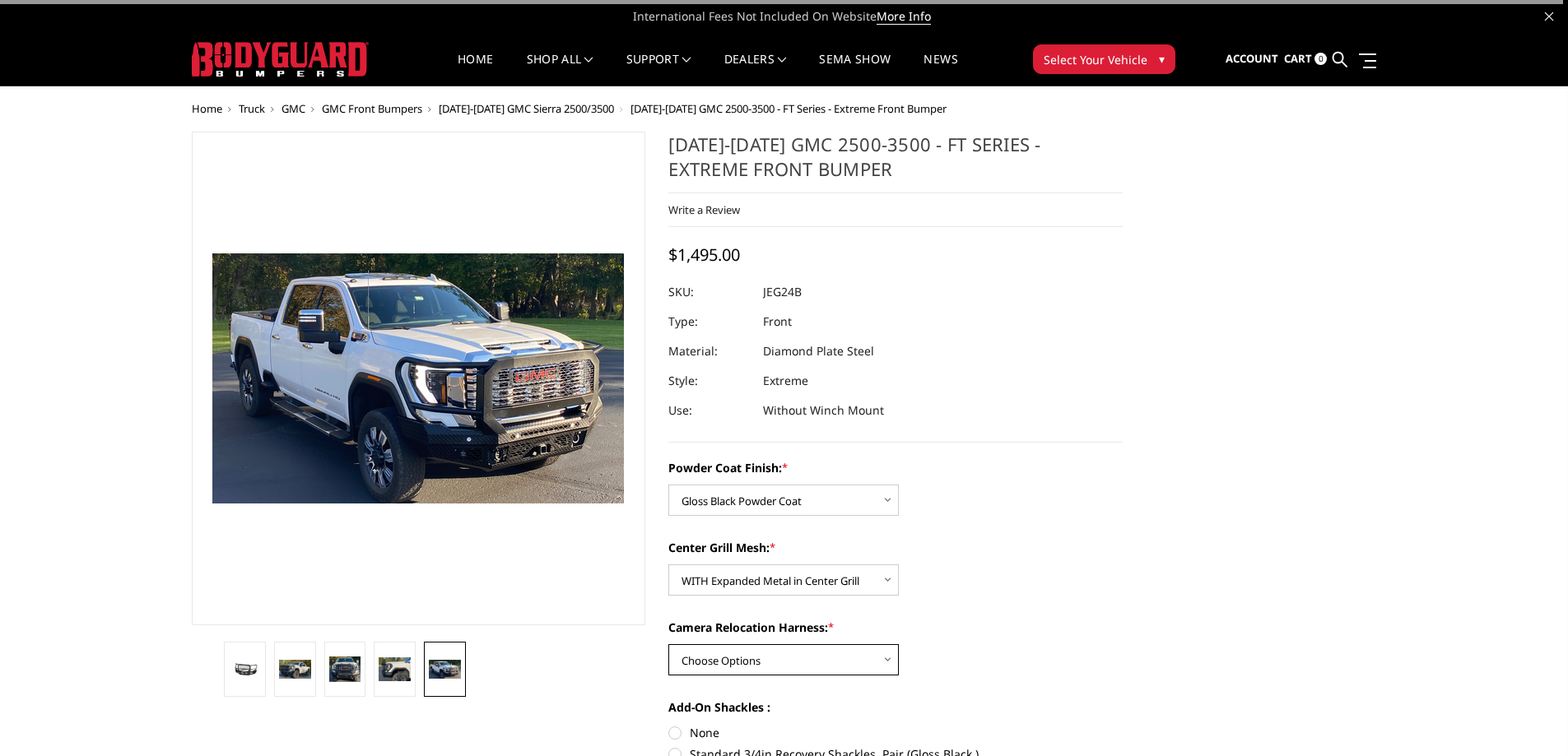
click at [718, 656] on select "Choose Options WITH Camera Relocation Harness WITHOUT Camera Relocation Harness" at bounding box center [784, 659] width 230 height 31
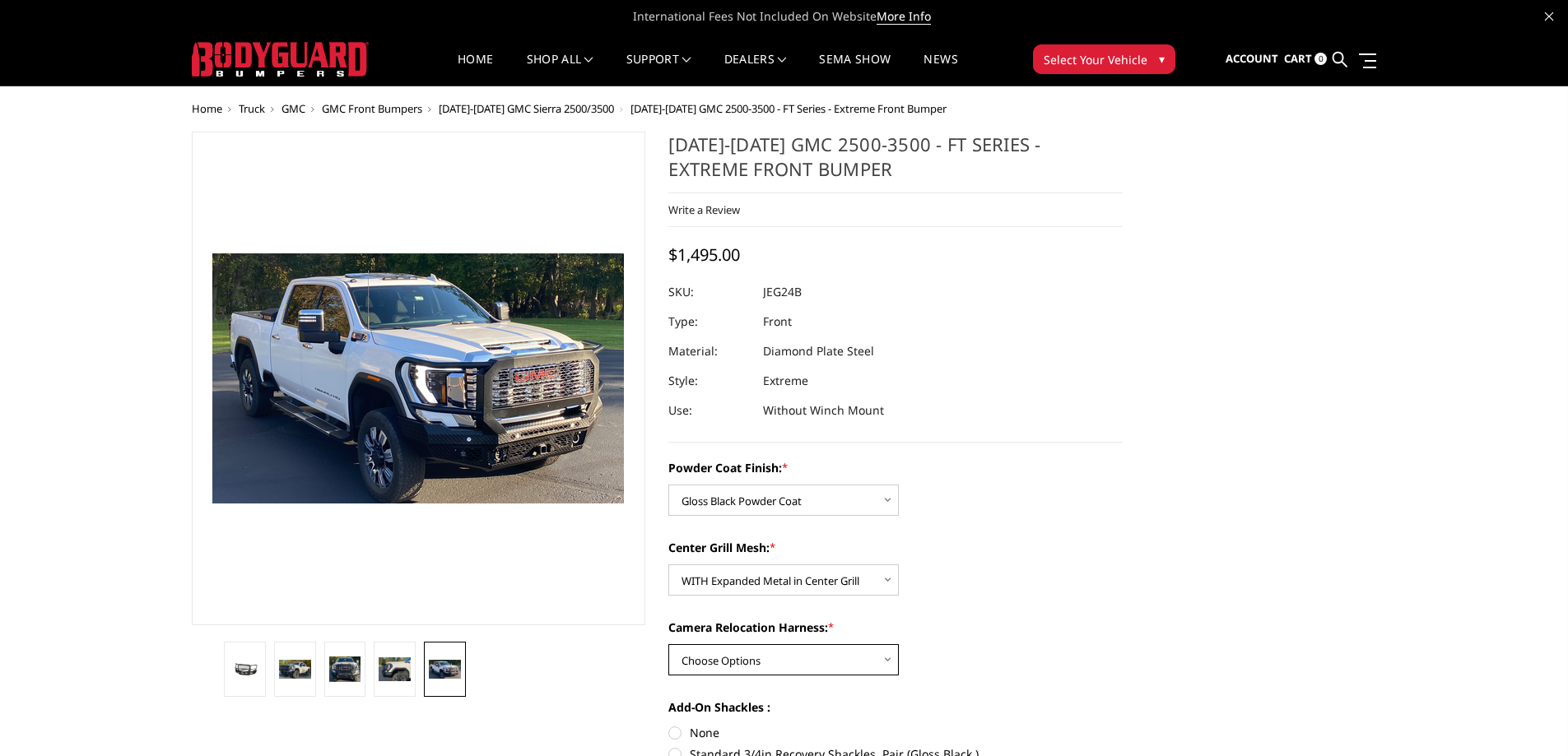
select select "3289"
click at [668, 644] on select "Choose Options WITH Camera Relocation Harness WITHOUT Camera Relocation Harness" at bounding box center [784, 659] width 230 height 31
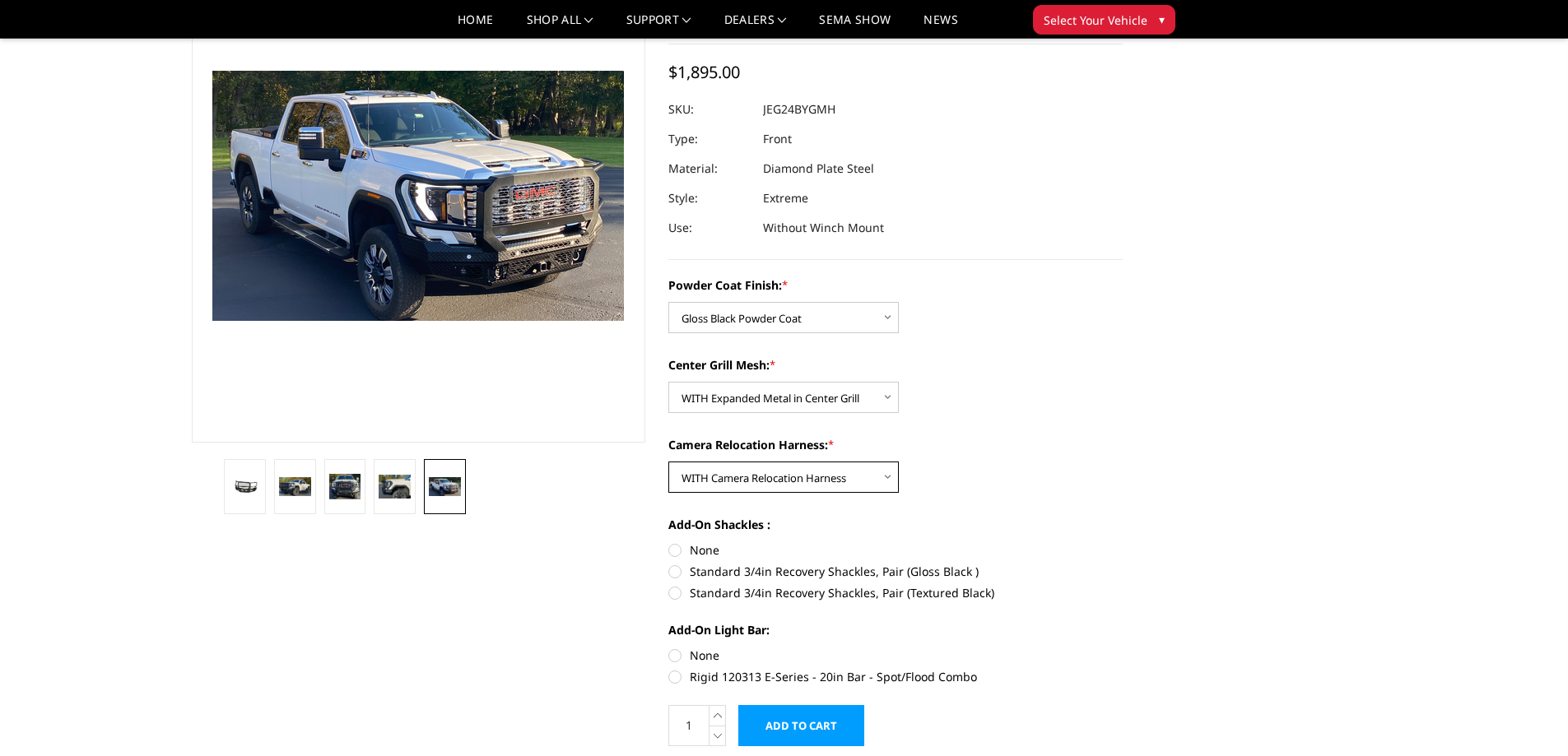
scroll to position [165, 0]
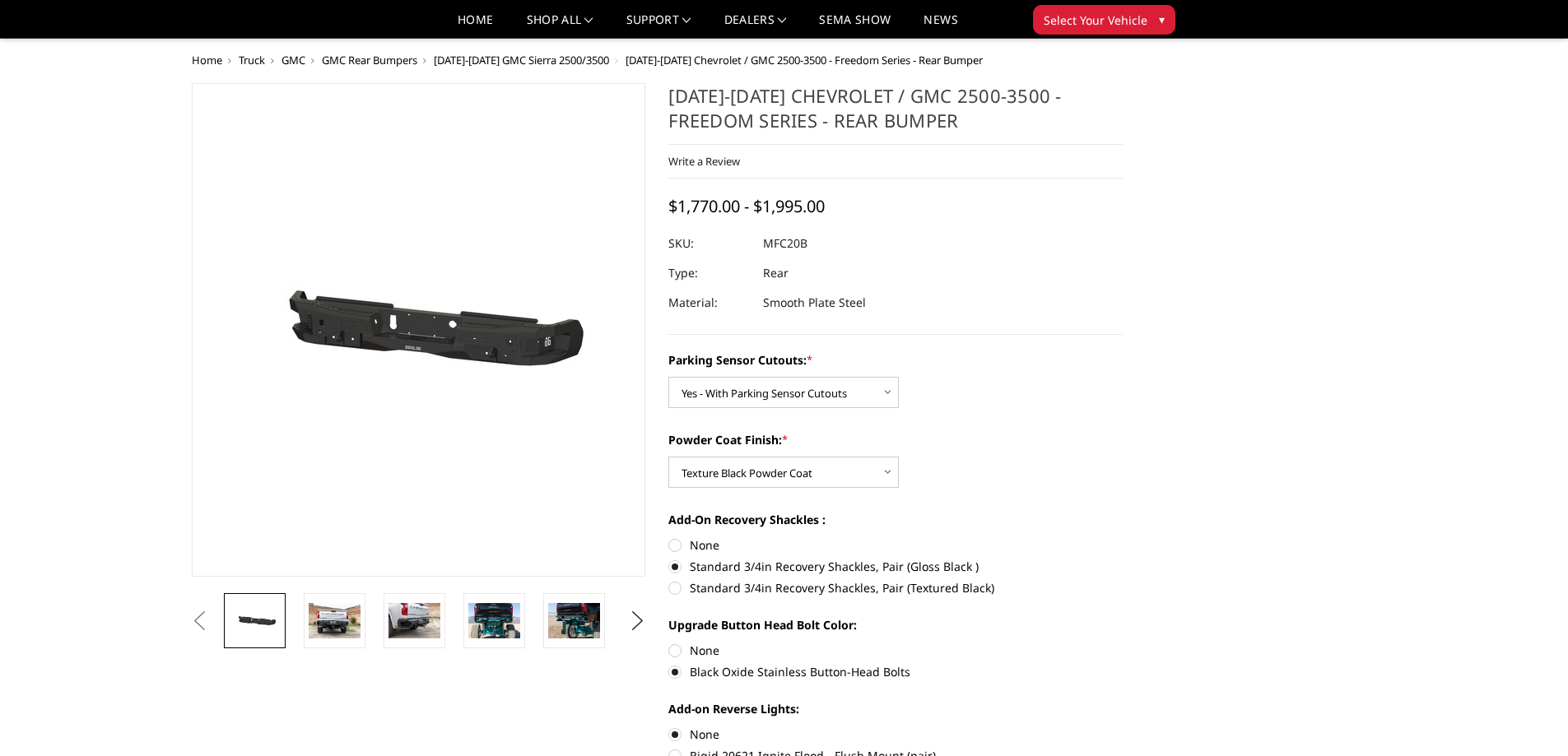
select select "2870"
select select "2872"
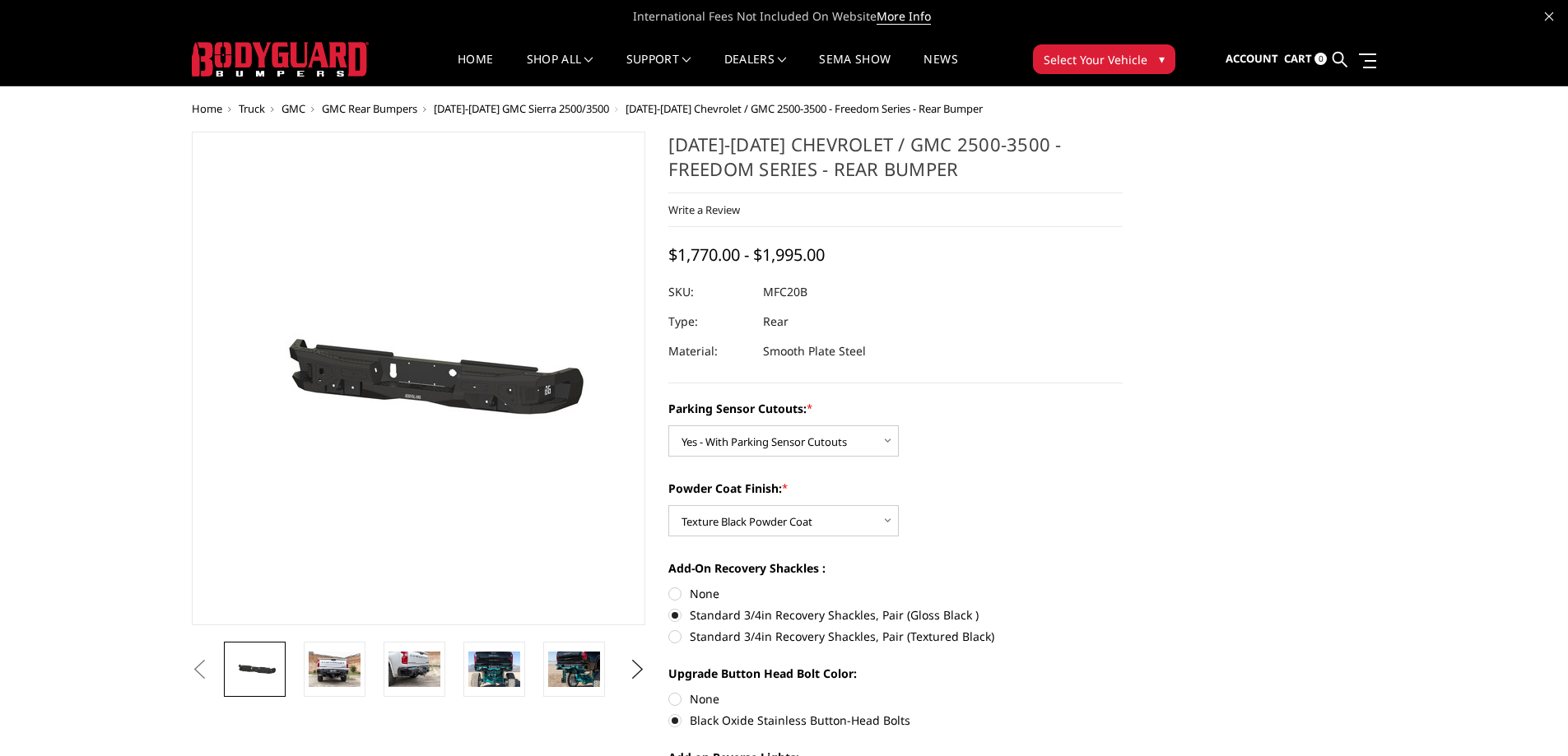
click at [295, 108] on span "GMC" at bounding box center [292, 108] width 24 height 15
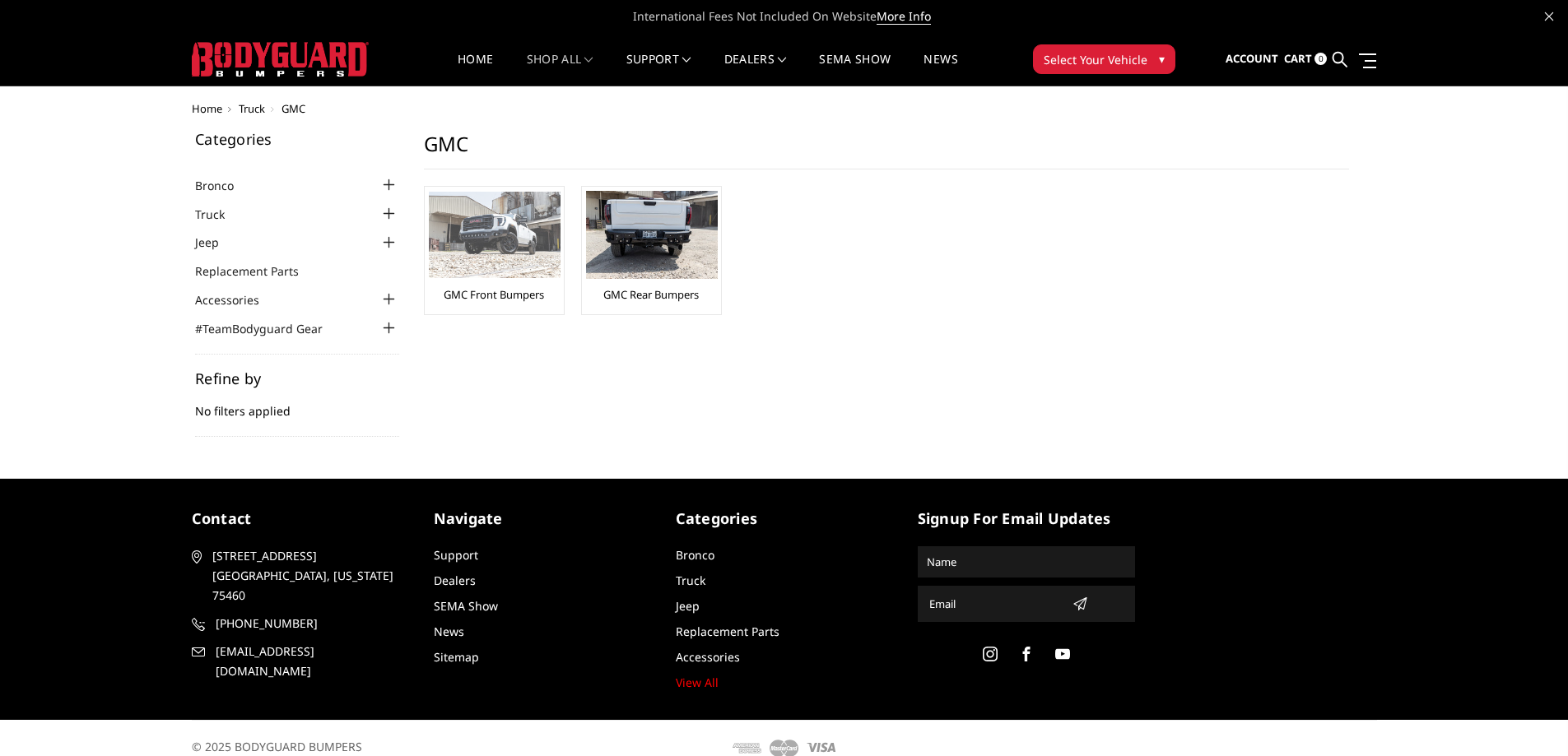
click at [464, 303] on div "GMC Front Bumpers" at bounding box center [494, 250] width 131 height 120
click at [478, 294] on link "GMC Front Bumpers" at bounding box center [493, 295] width 100 height 15
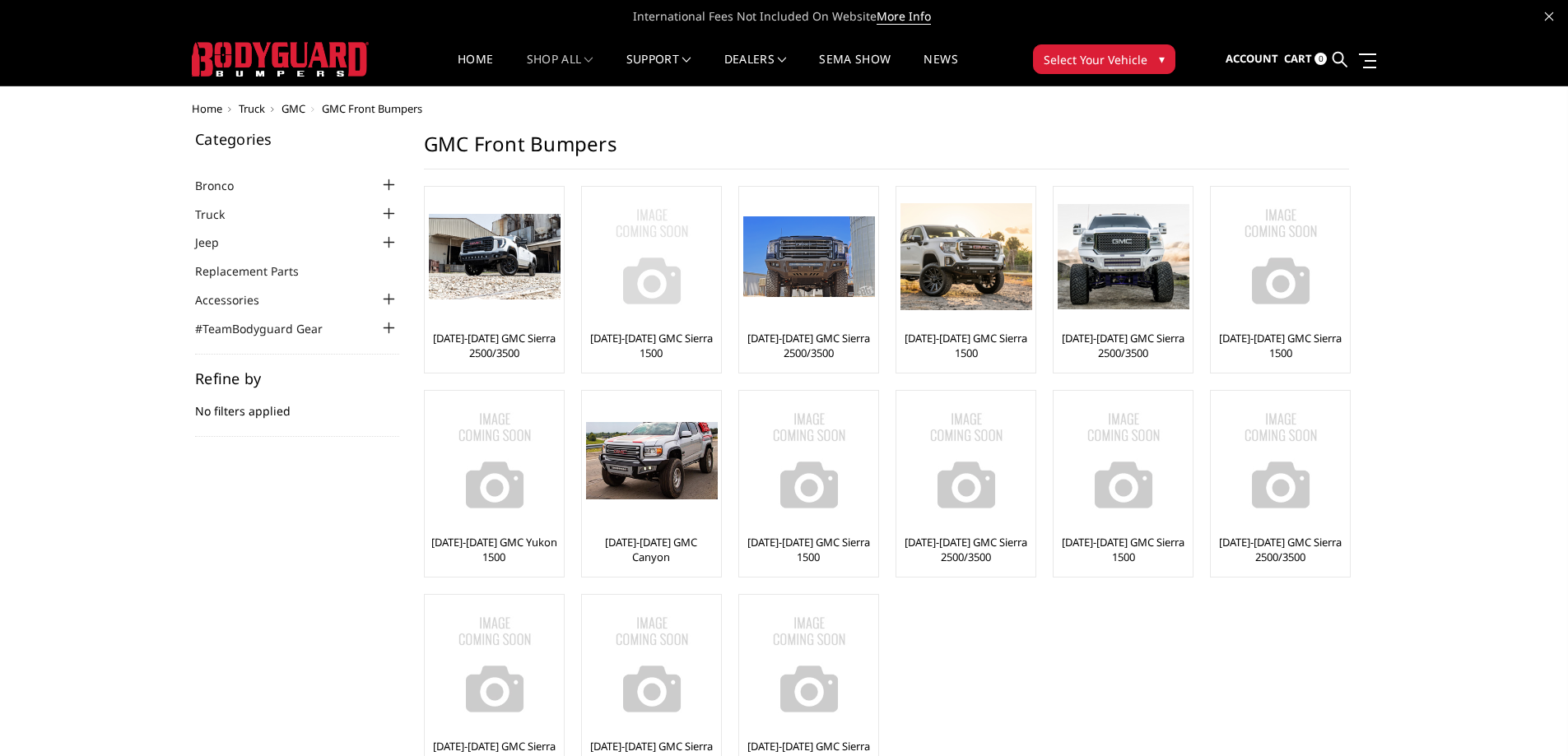
click at [661, 338] on link "[DATE]-[DATE] GMC Sierra 1500" at bounding box center [651, 345] width 131 height 29
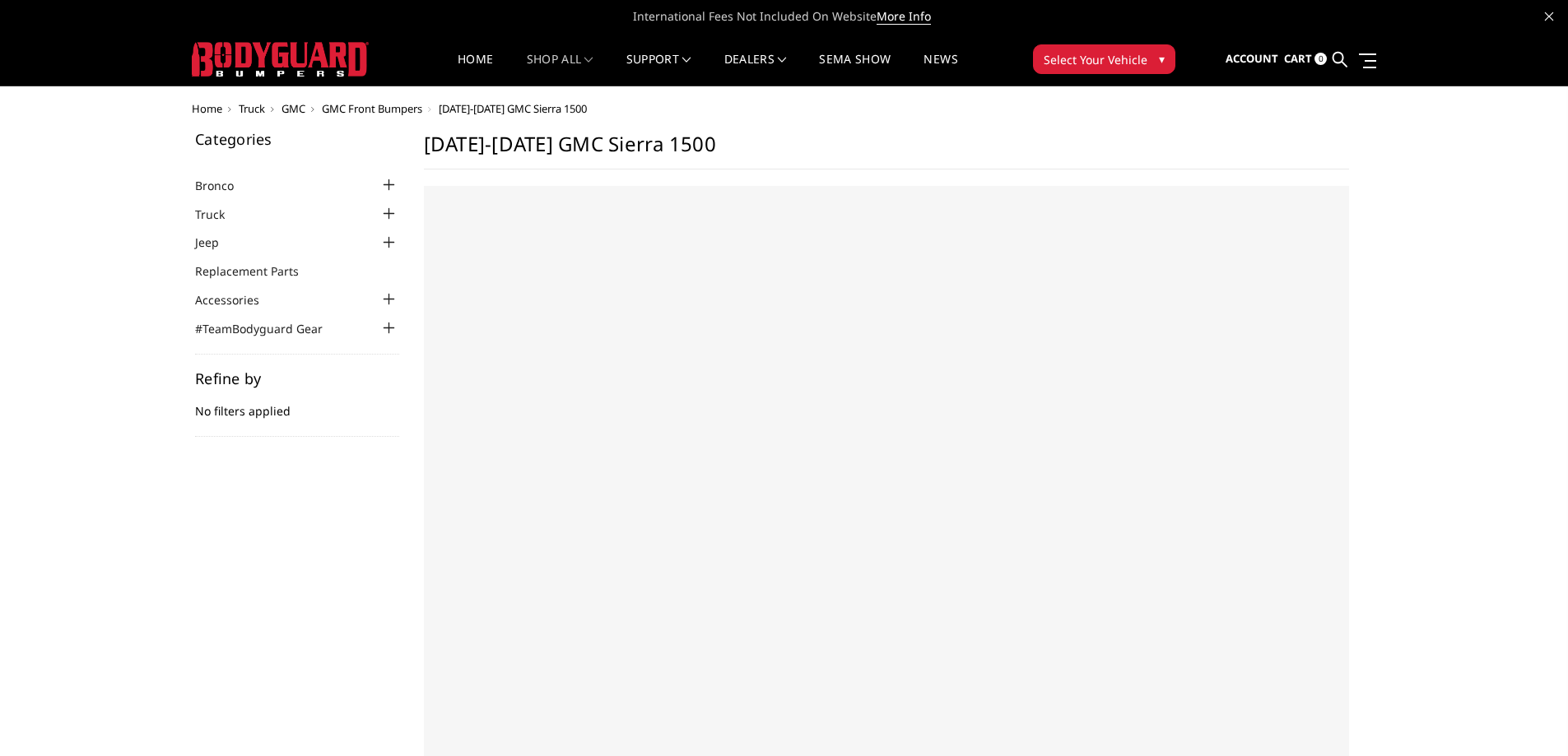
select select "US"
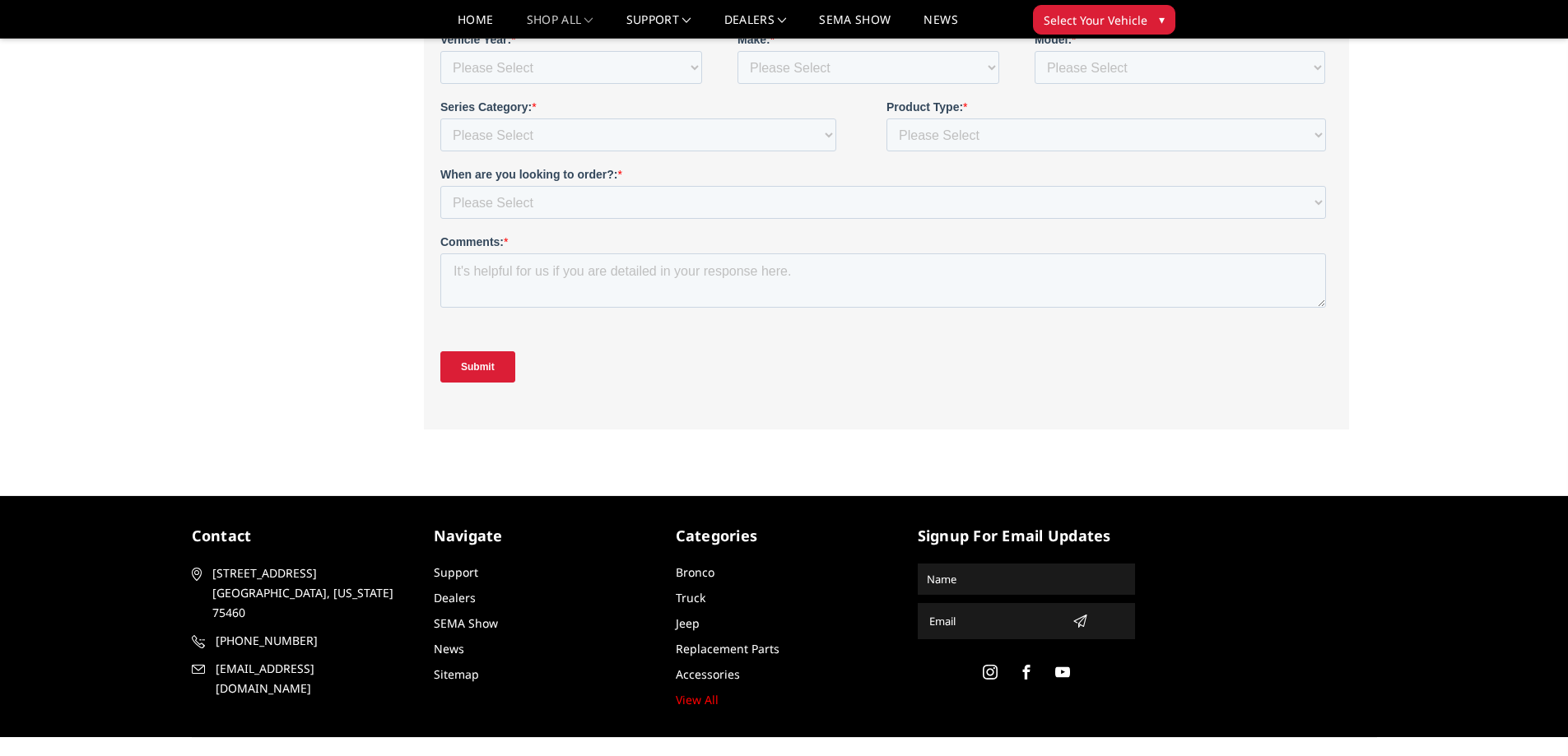
scroll to position [708, 0]
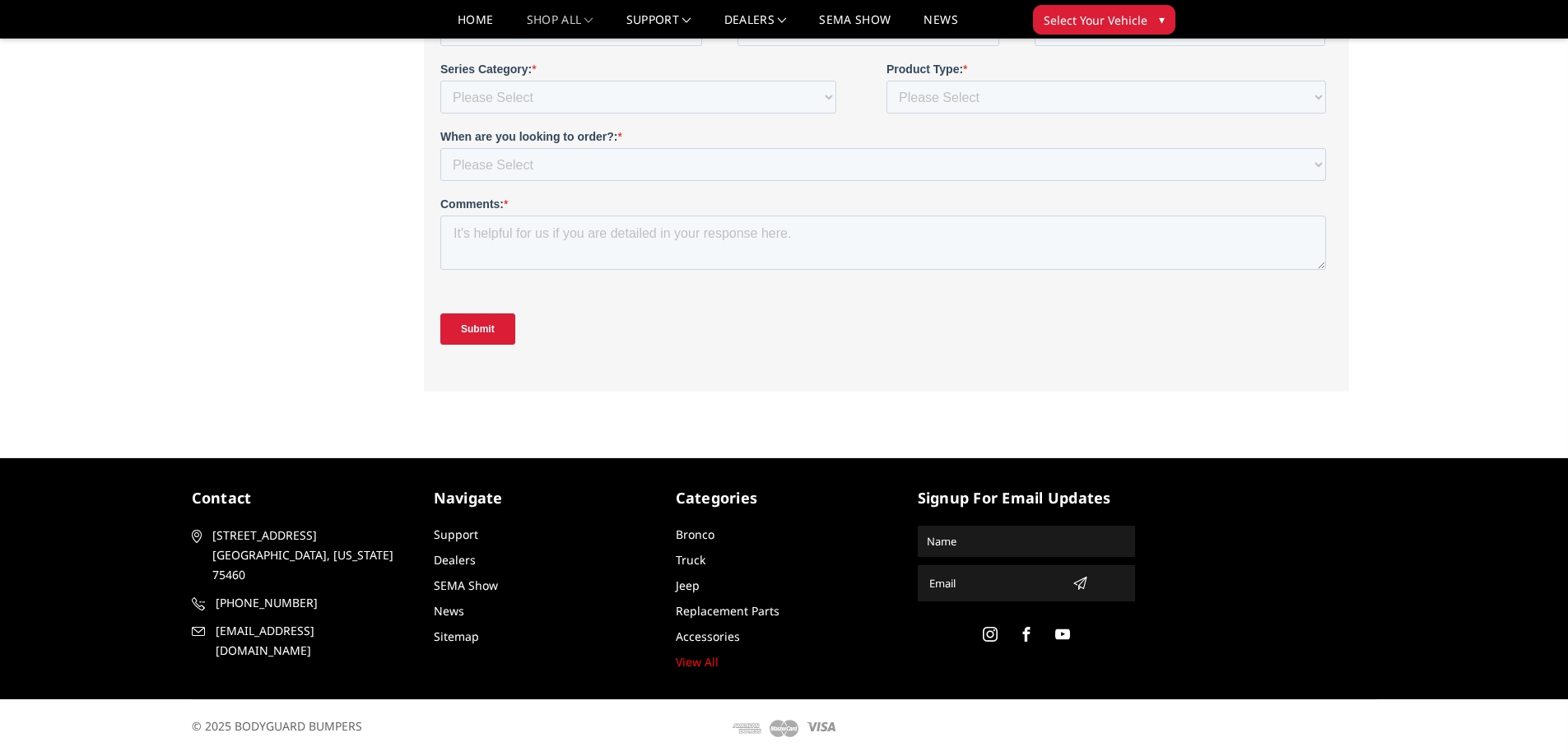
click at [1127, 26] on span "Select Your Vehicle" at bounding box center [1096, 20] width 104 height 17
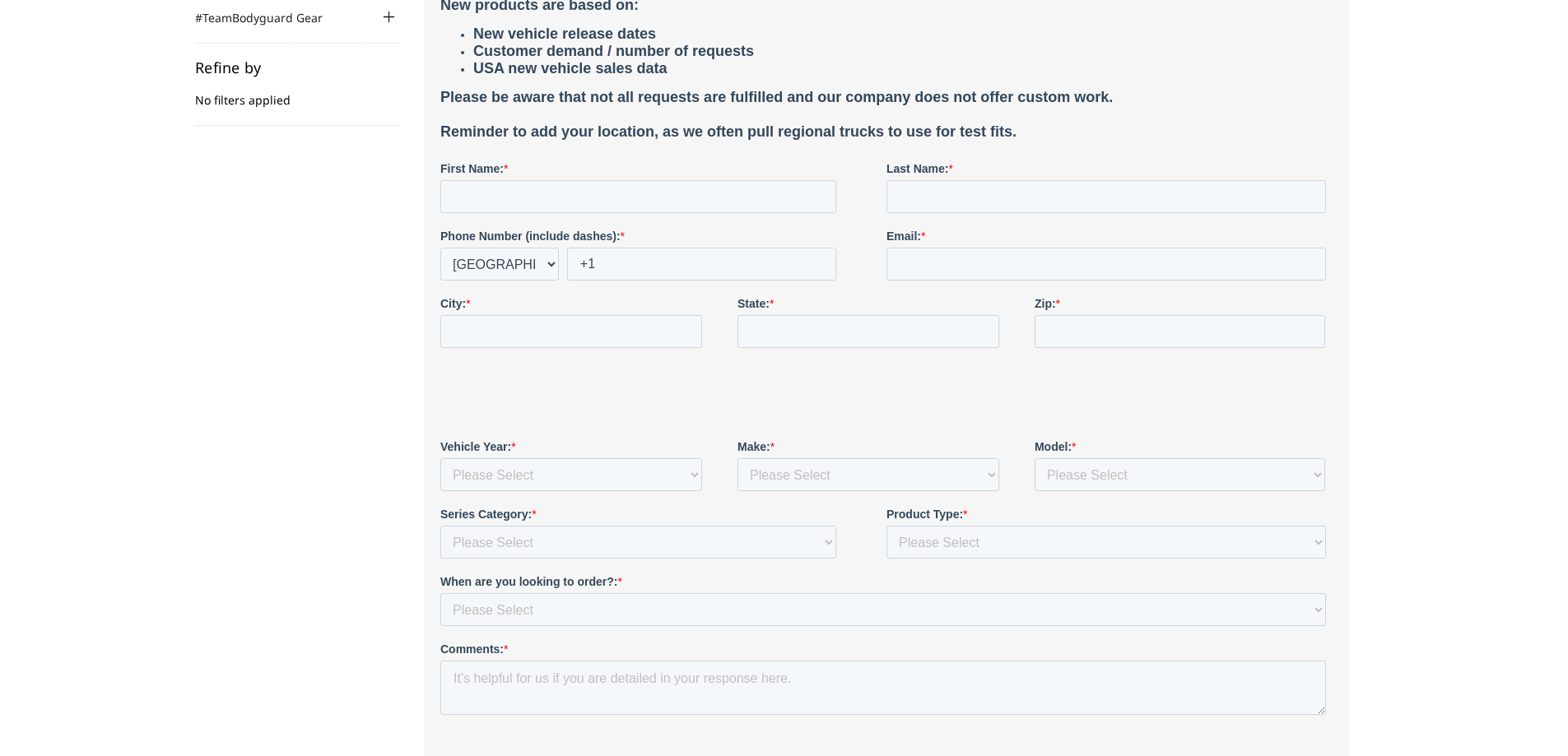
scroll to position [0, 0]
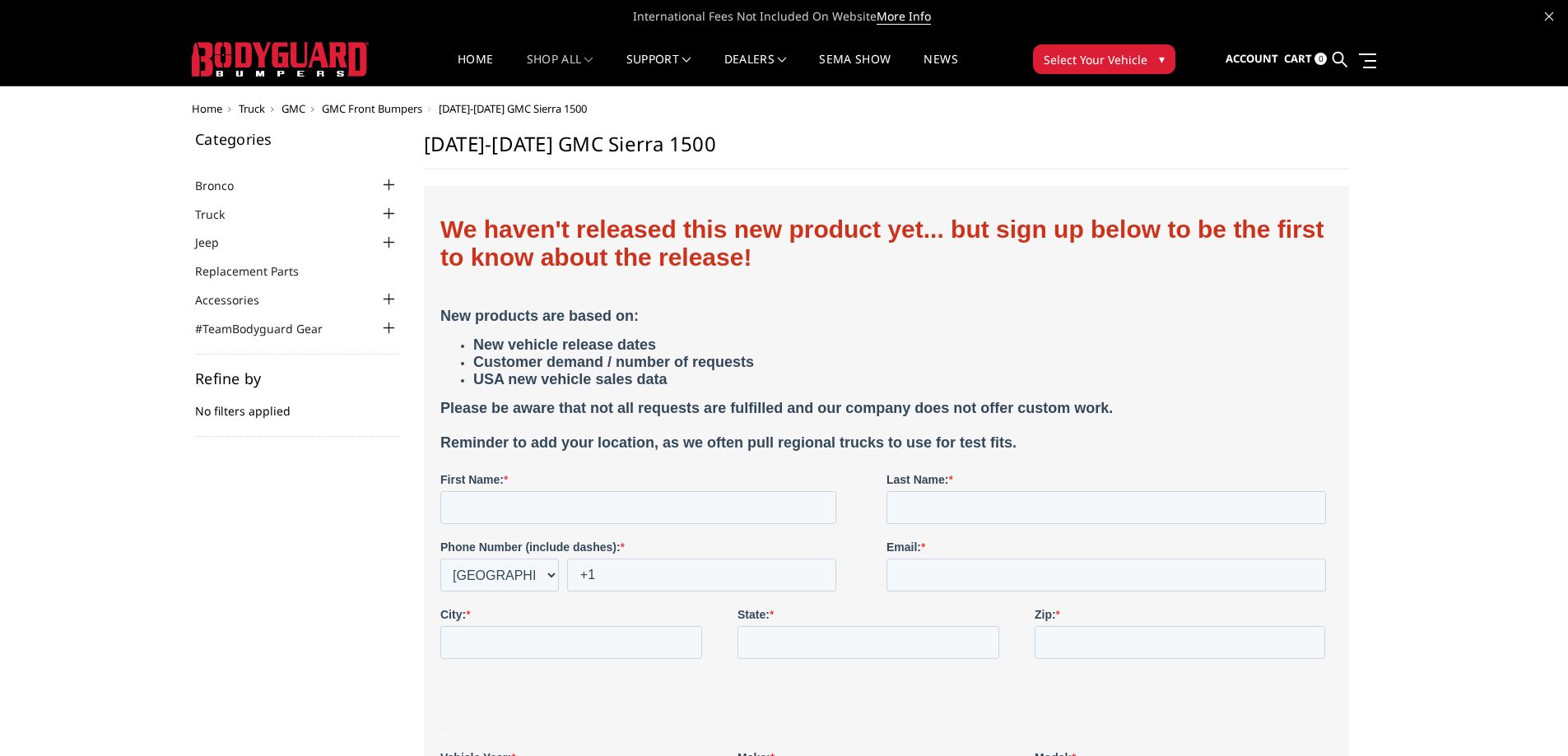
click at [369, 113] on span "GMC Front Bumpers" at bounding box center [371, 108] width 100 height 15
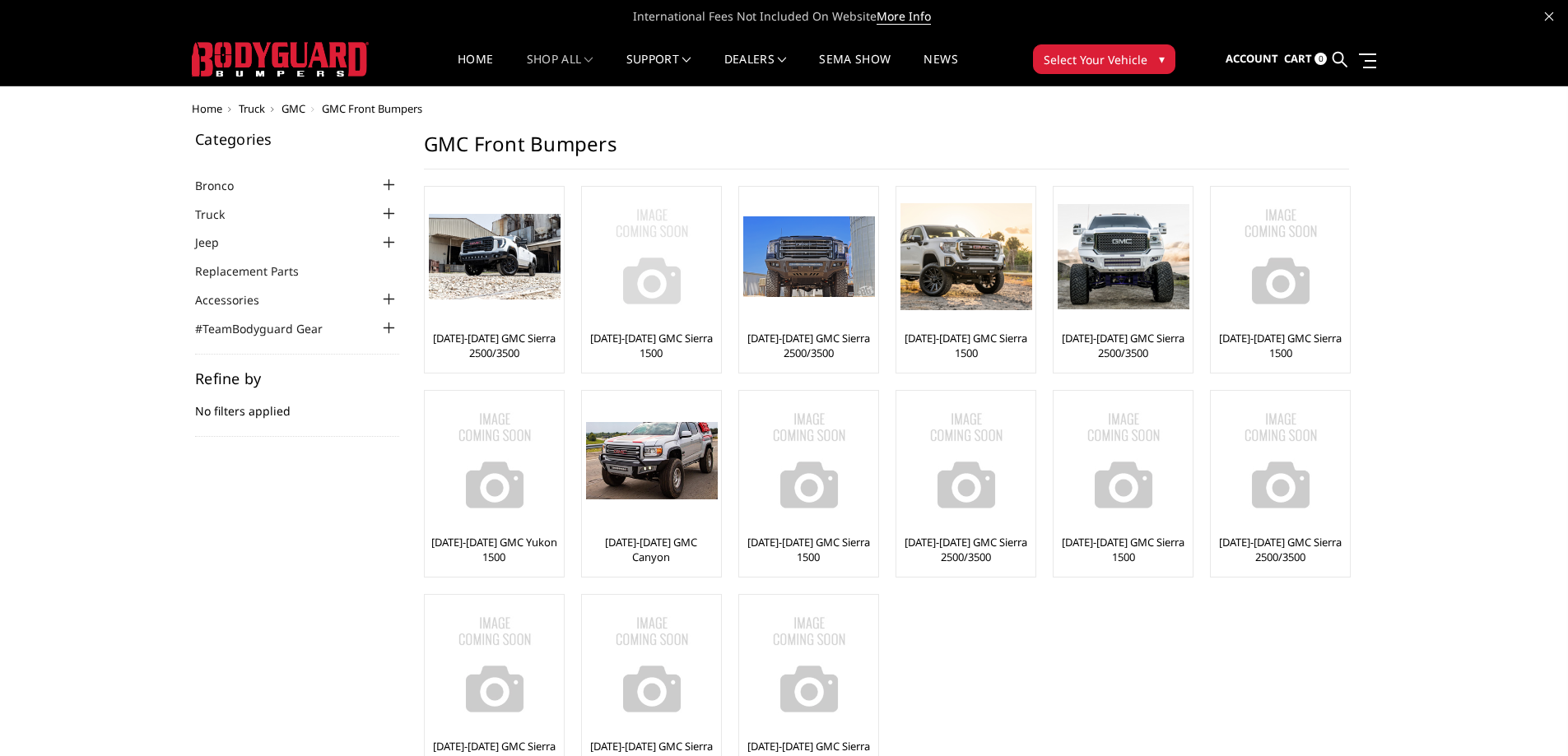
click at [657, 339] on link "[DATE]-[DATE] GMC Sierra 1500" at bounding box center [651, 345] width 131 height 29
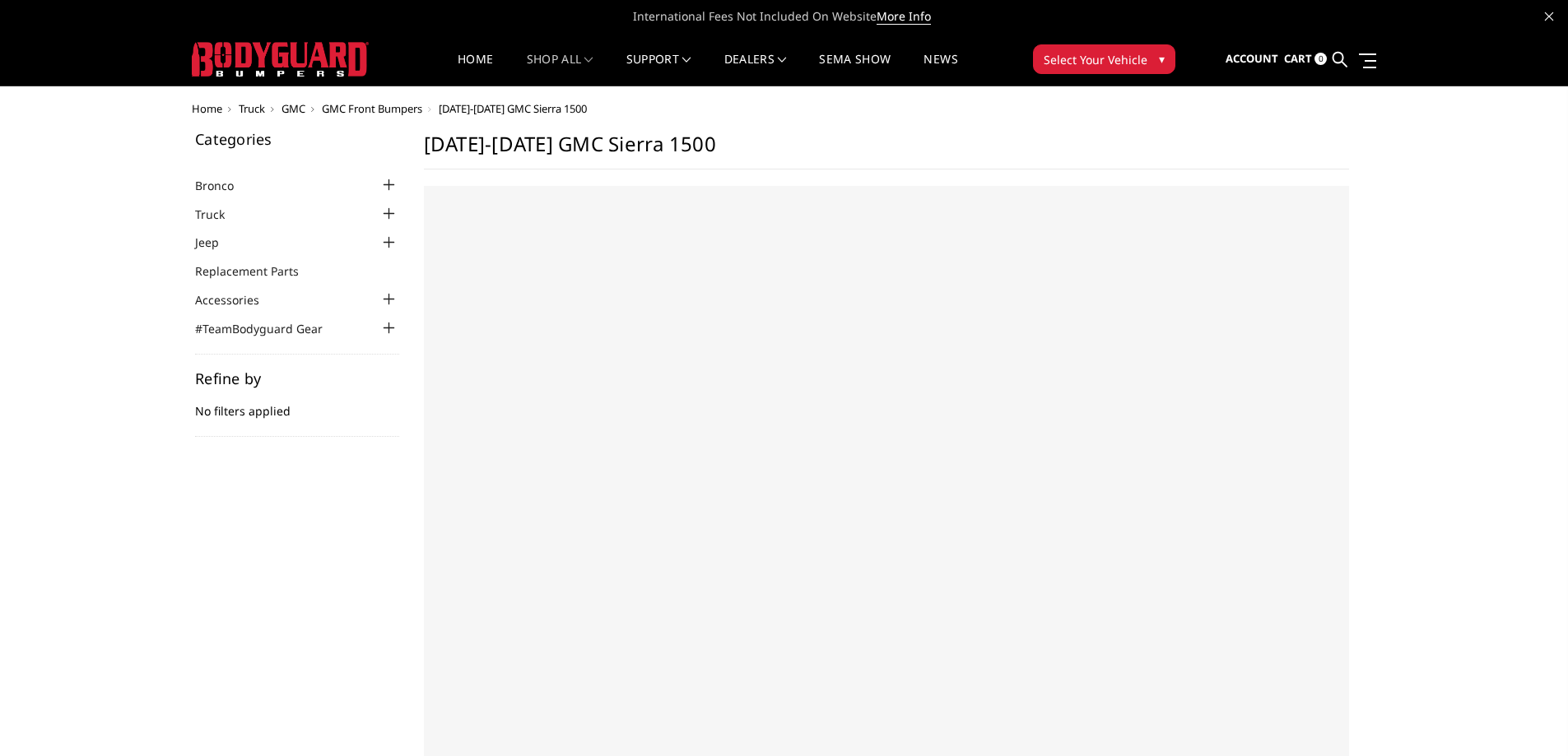
select select "US"
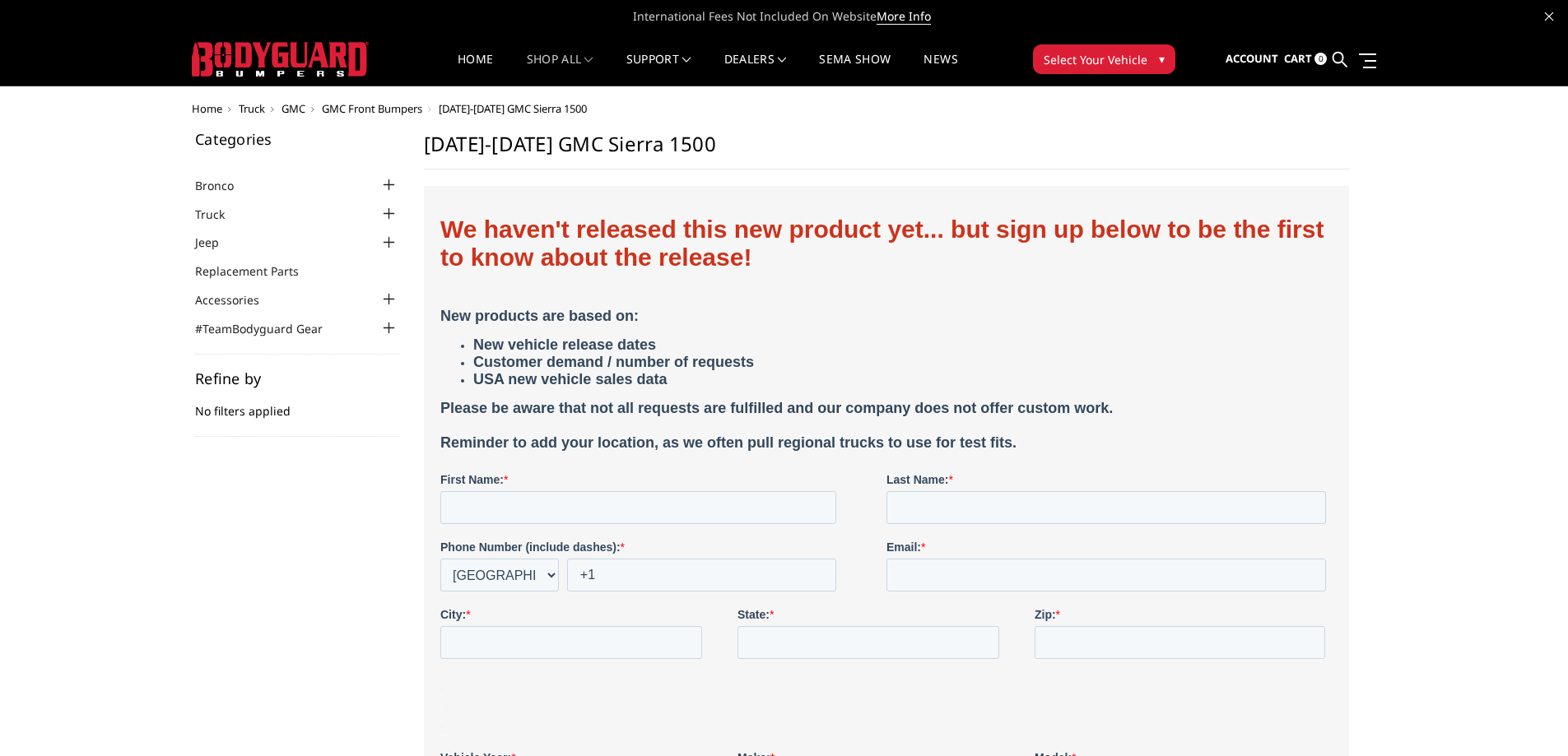
click at [369, 110] on span "GMC Front Bumpers" at bounding box center [371, 108] width 100 height 15
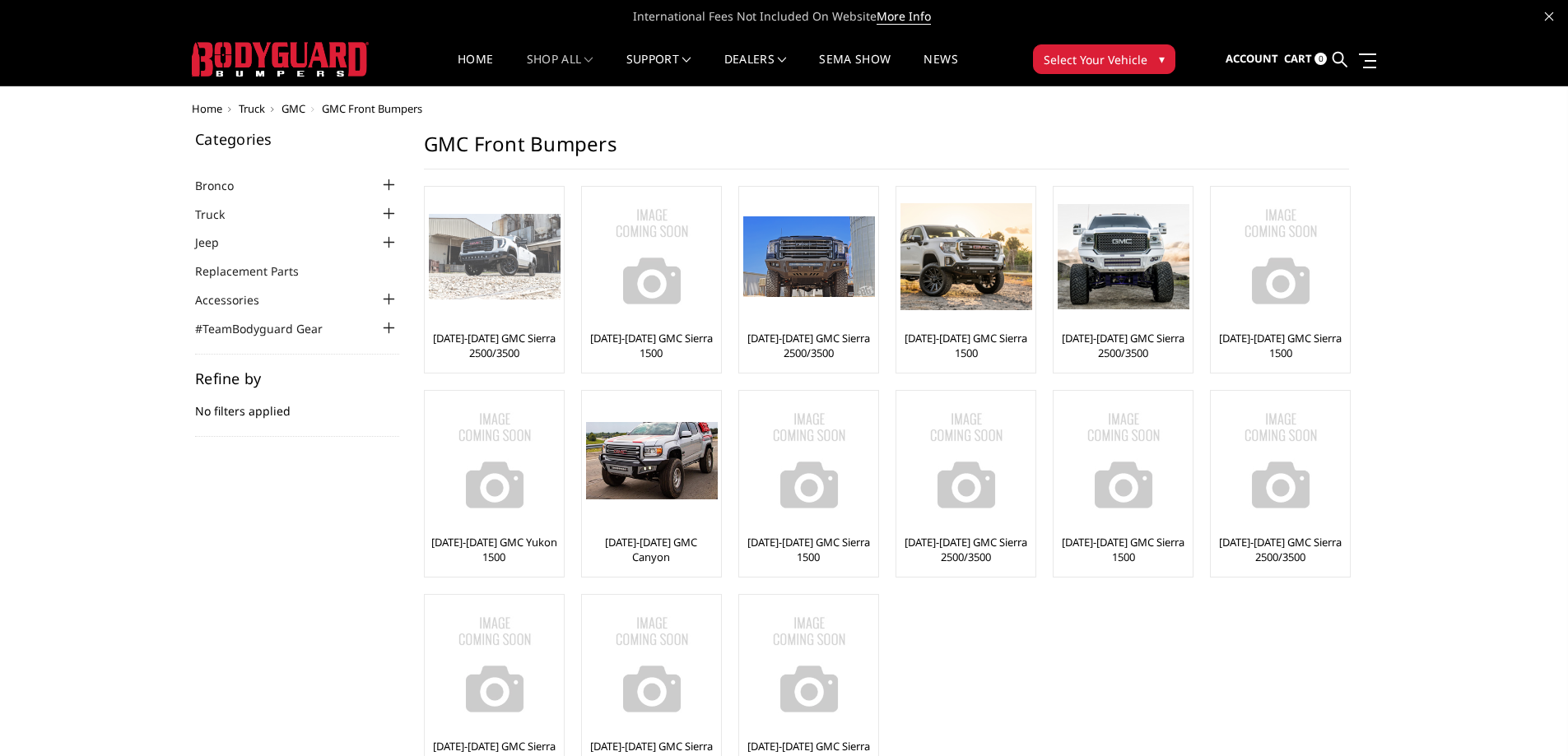
click at [482, 343] on link "[DATE]-[DATE] GMC Sierra 2500/3500" at bounding box center [494, 345] width 131 height 29
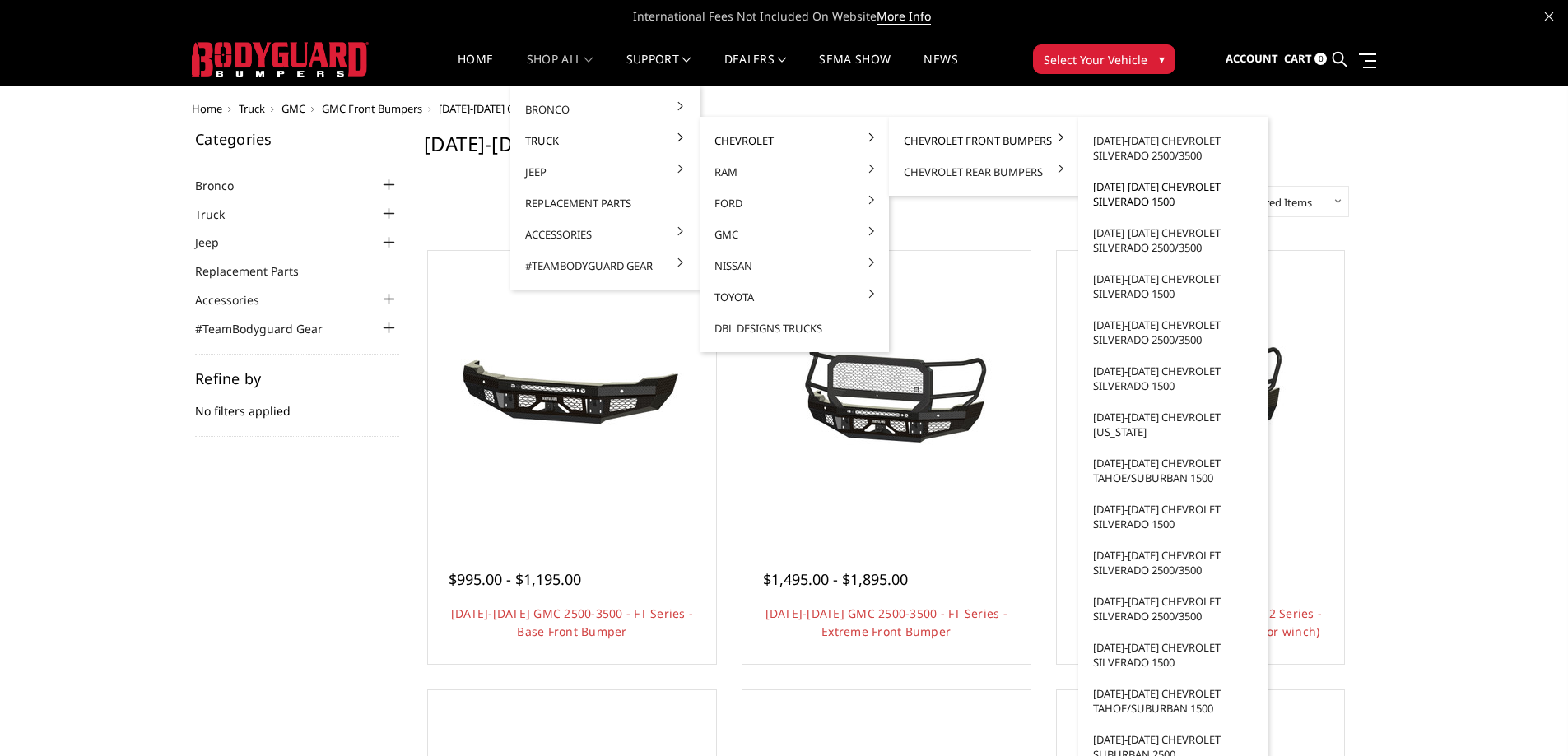
click at [1129, 185] on link "[DATE]-[DATE] Chevrolet Silverado 1500" at bounding box center [1172, 194] width 176 height 46
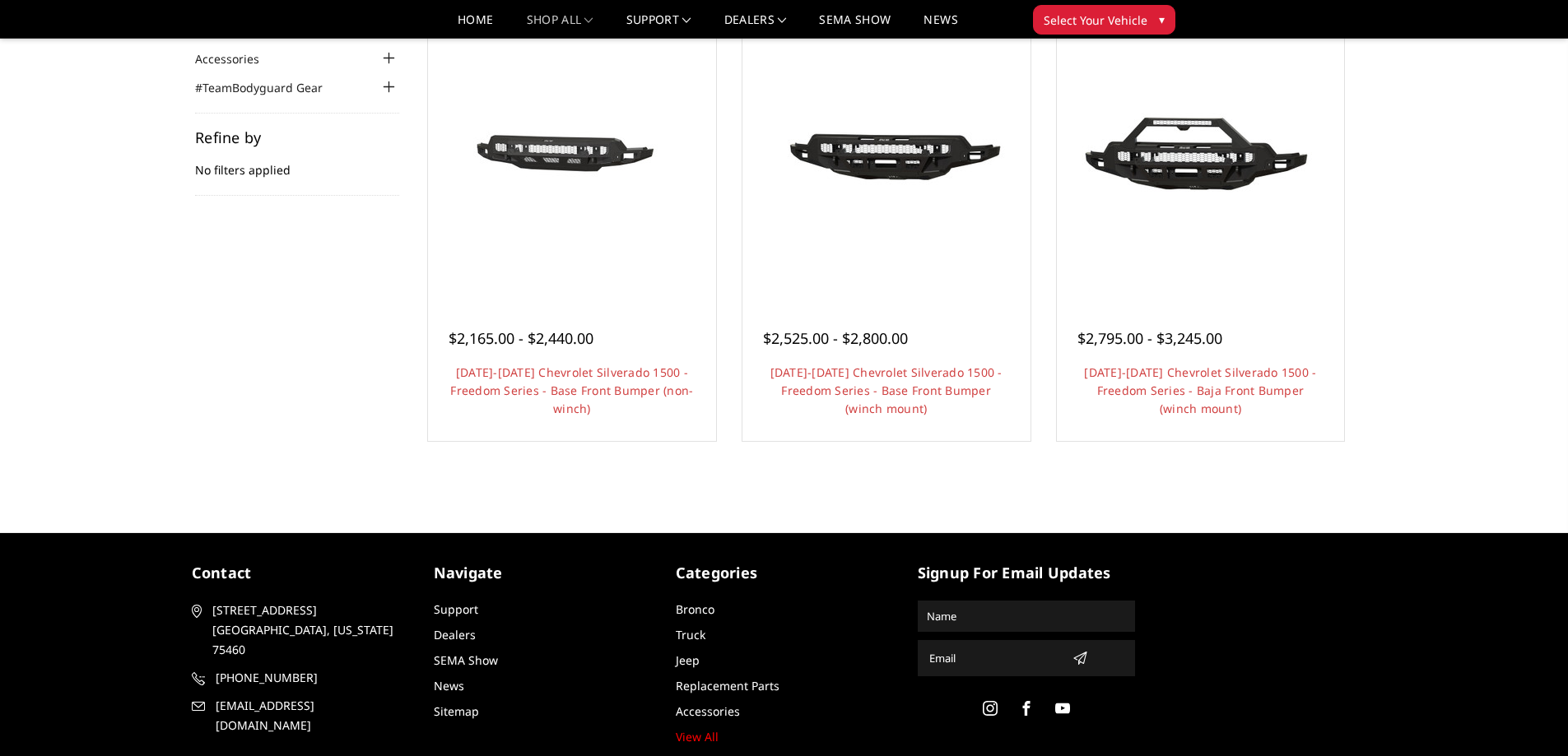
scroll to position [103, 0]
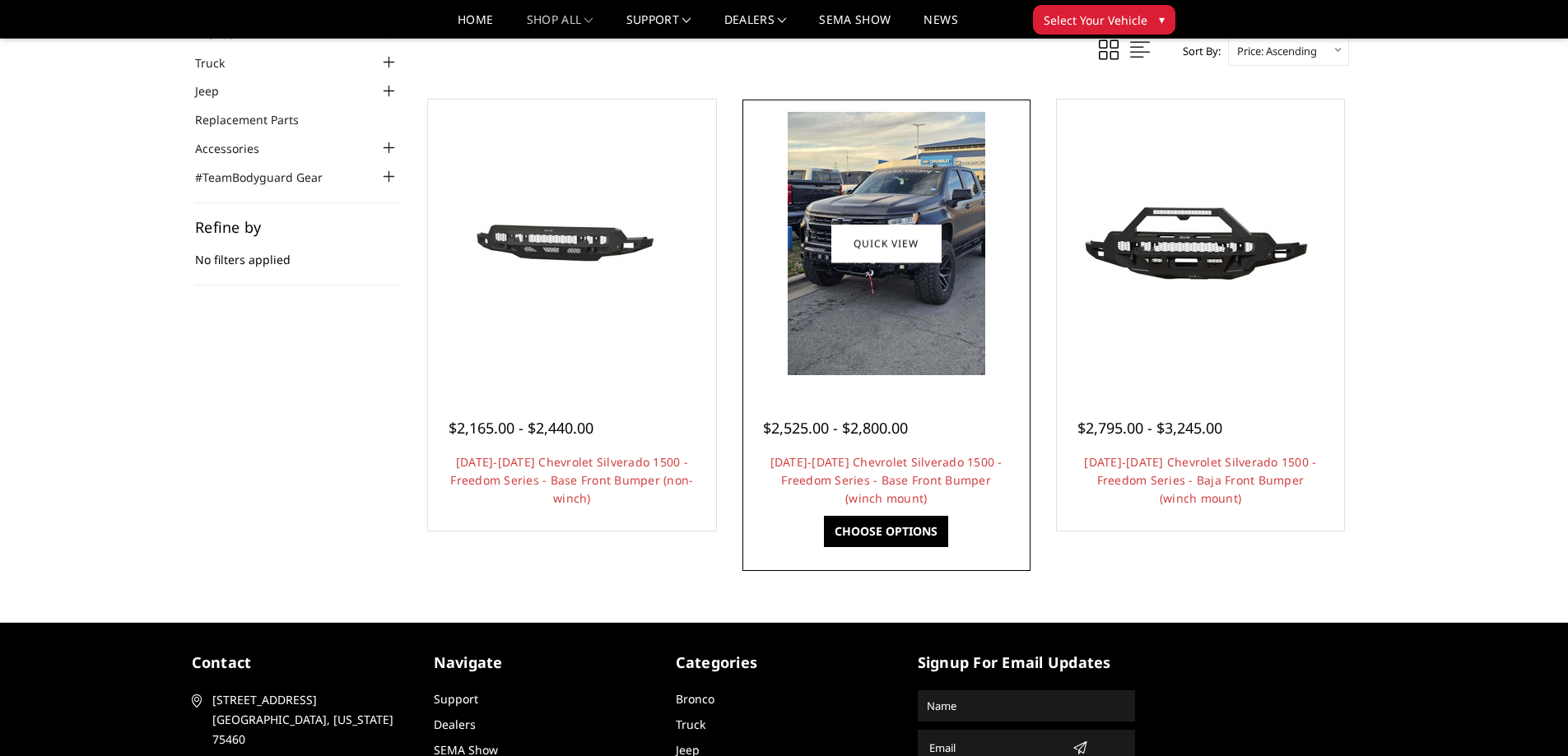
click at [846, 530] on link "Choose Options" at bounding box center [886, 531] width 124 height 31
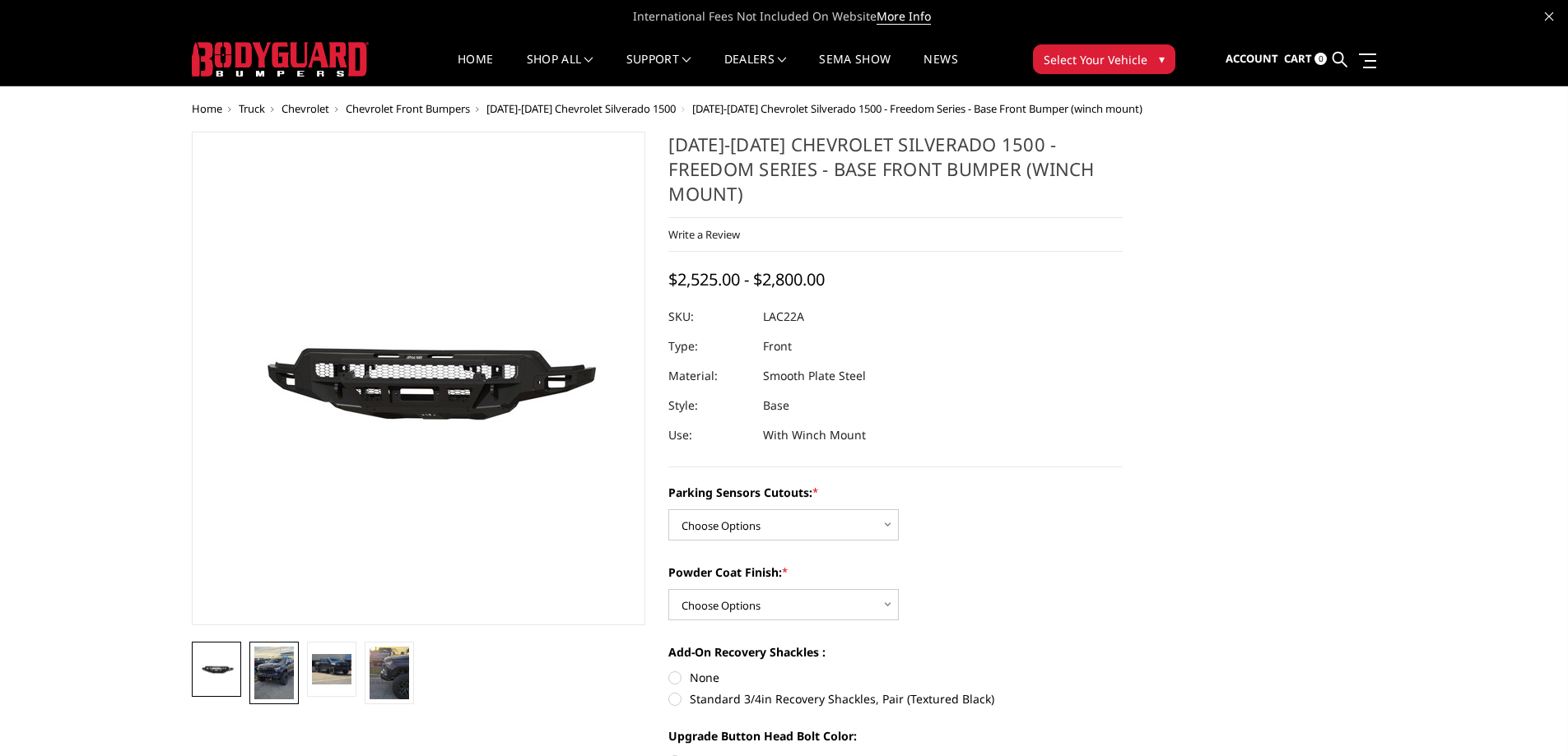
click at [262, 667] on img at bounding box center [274, 673] width 40 height 53
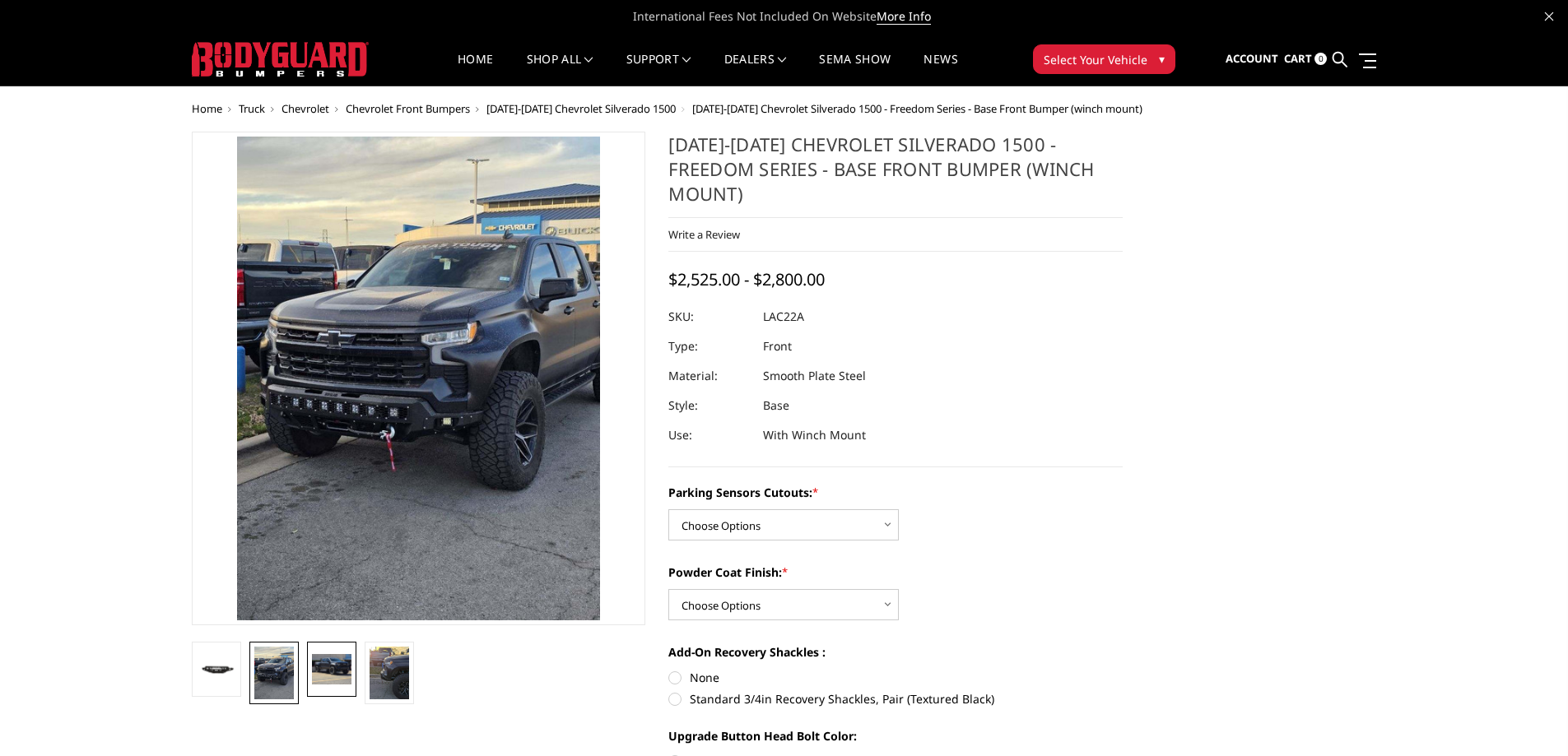
click at [325, 669] on img at bounding box center [332, 668] width 40 height 29
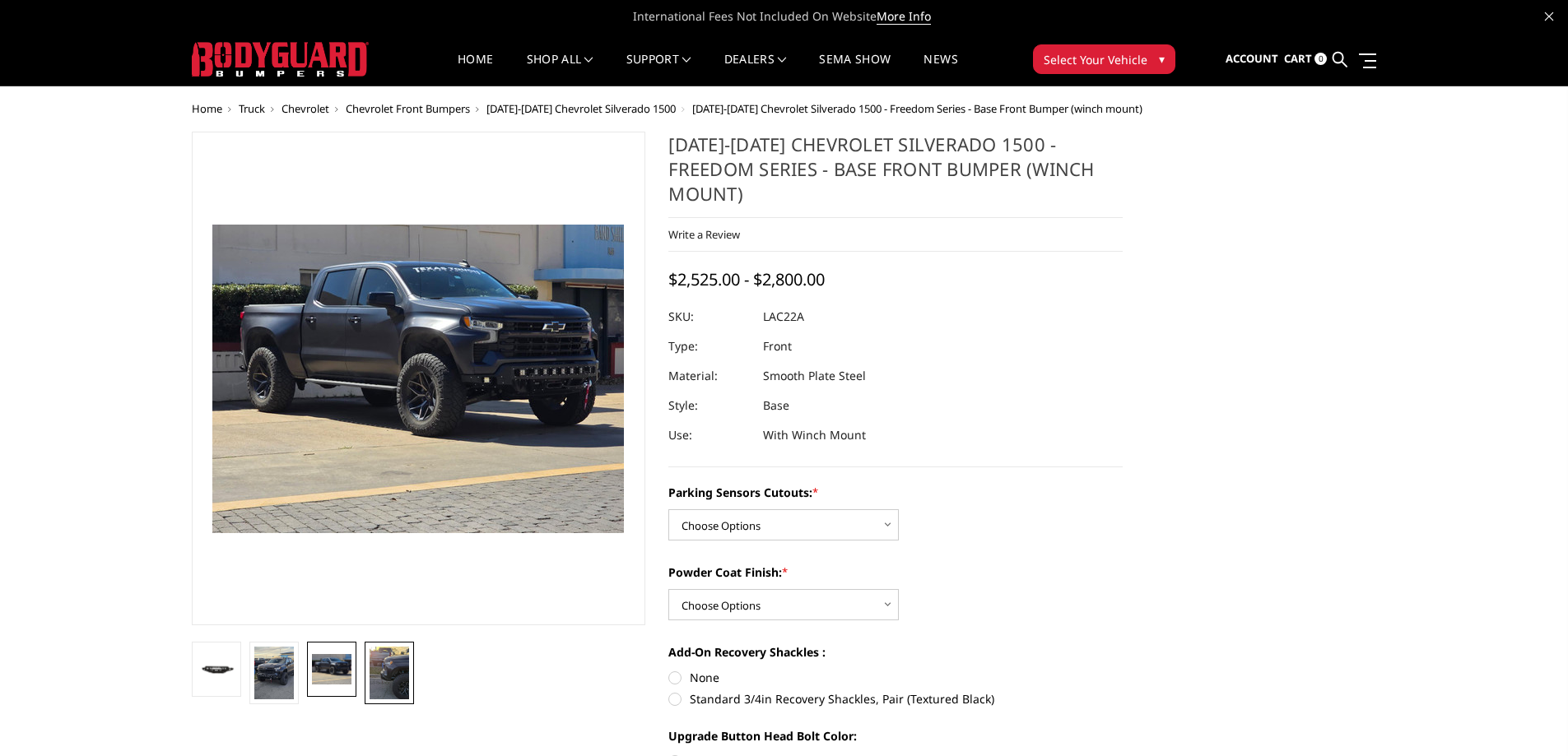
click at [398, 664] on img at bounding box center [389, 673] width 40 height 53
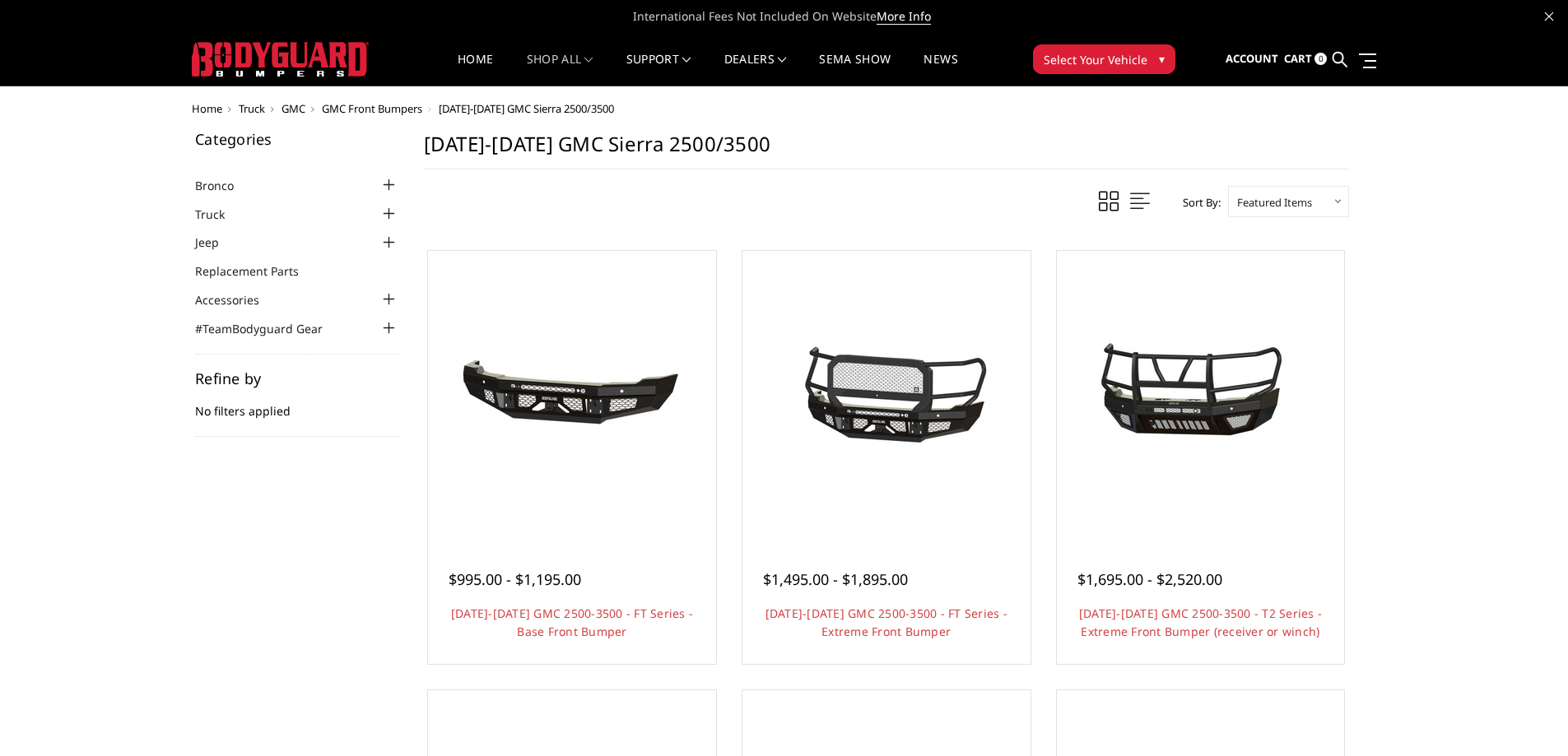
click at [241, 107] on span "Truck" at bounding box center [252, 108] width 26 height 15
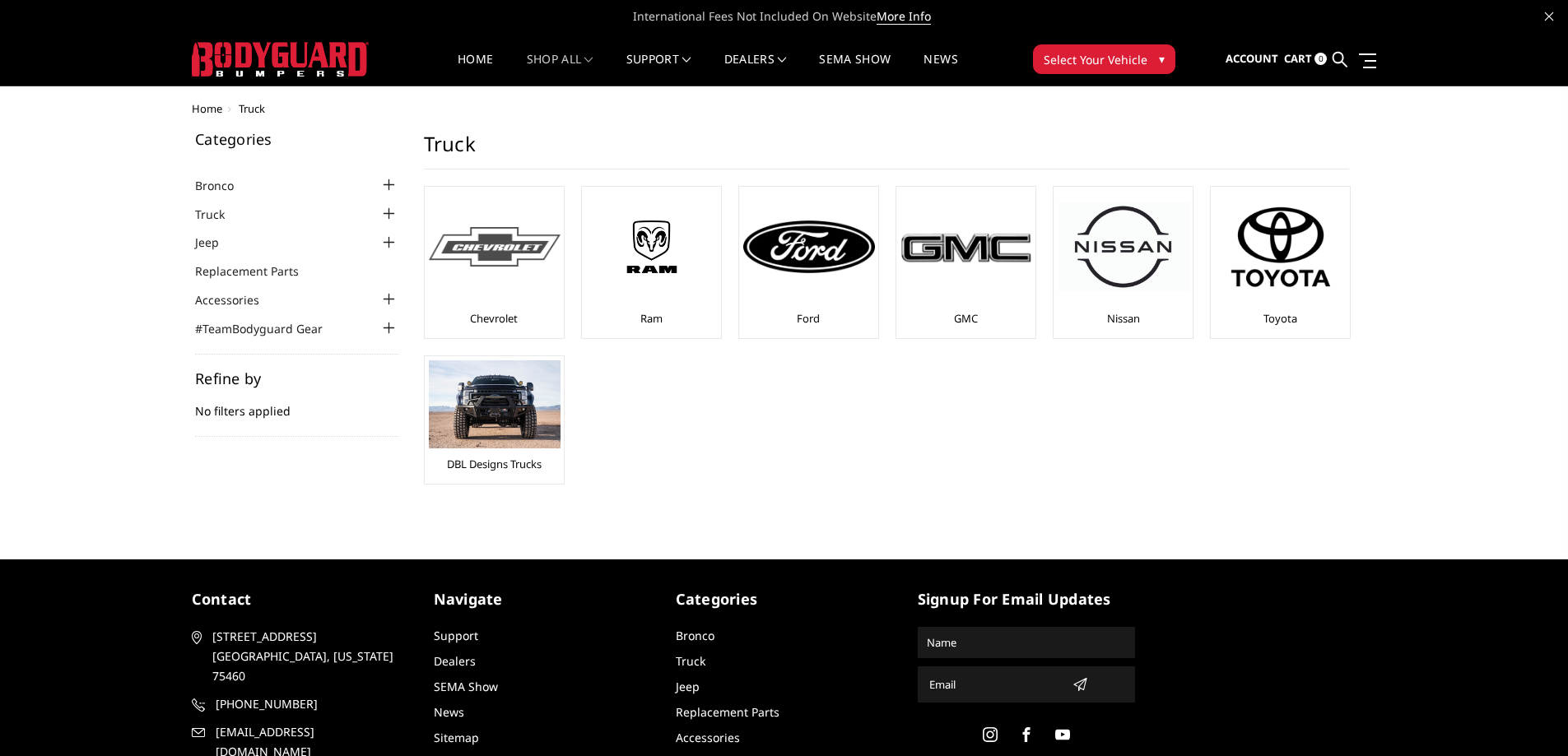
click at [515, 249] on img at bounding box center [495, 247] width 132 height 41
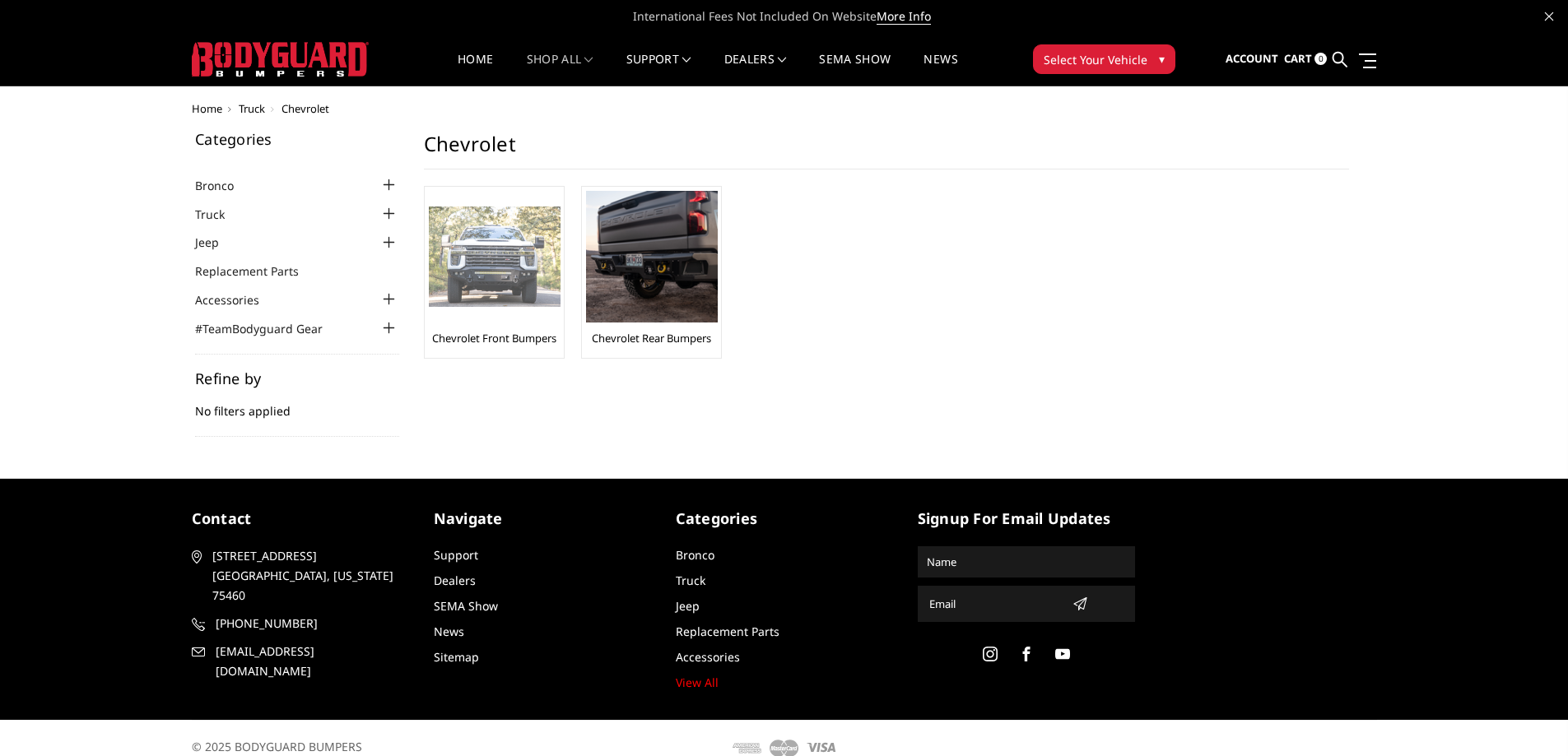
click at [479, 339] on link "Chevrolet Front Bumpers" at bounding box center [494, 338] width 124 height 15
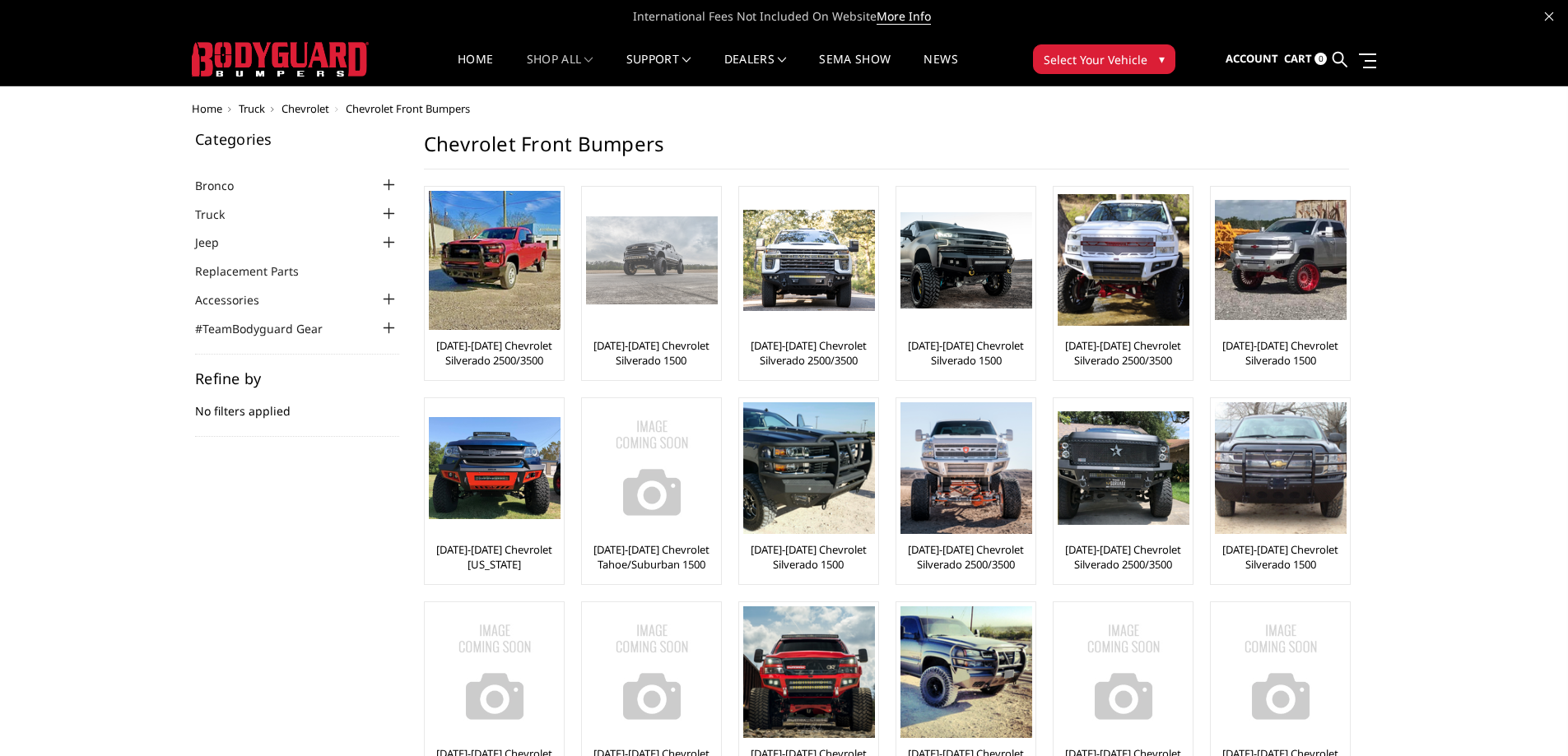
click at [633, 340] on link "[DATE]-[DATE] Chevrolet Silverado 1500" at bounding box center [651, 353] width 131 height 29
click at [652, 359] on link "[DATE]-[DATE] Chevrolet Silverado 1500" at bounding box center [651, 353] width 131 height 29
click at [644, 257] on img at bounding box center [652, 260] width 132 height 88
click at [642, 349] on link "[DATE]-[DATE] Chevrolet Silverado 1500" at bounding box center [651, 353] width 131 height 29
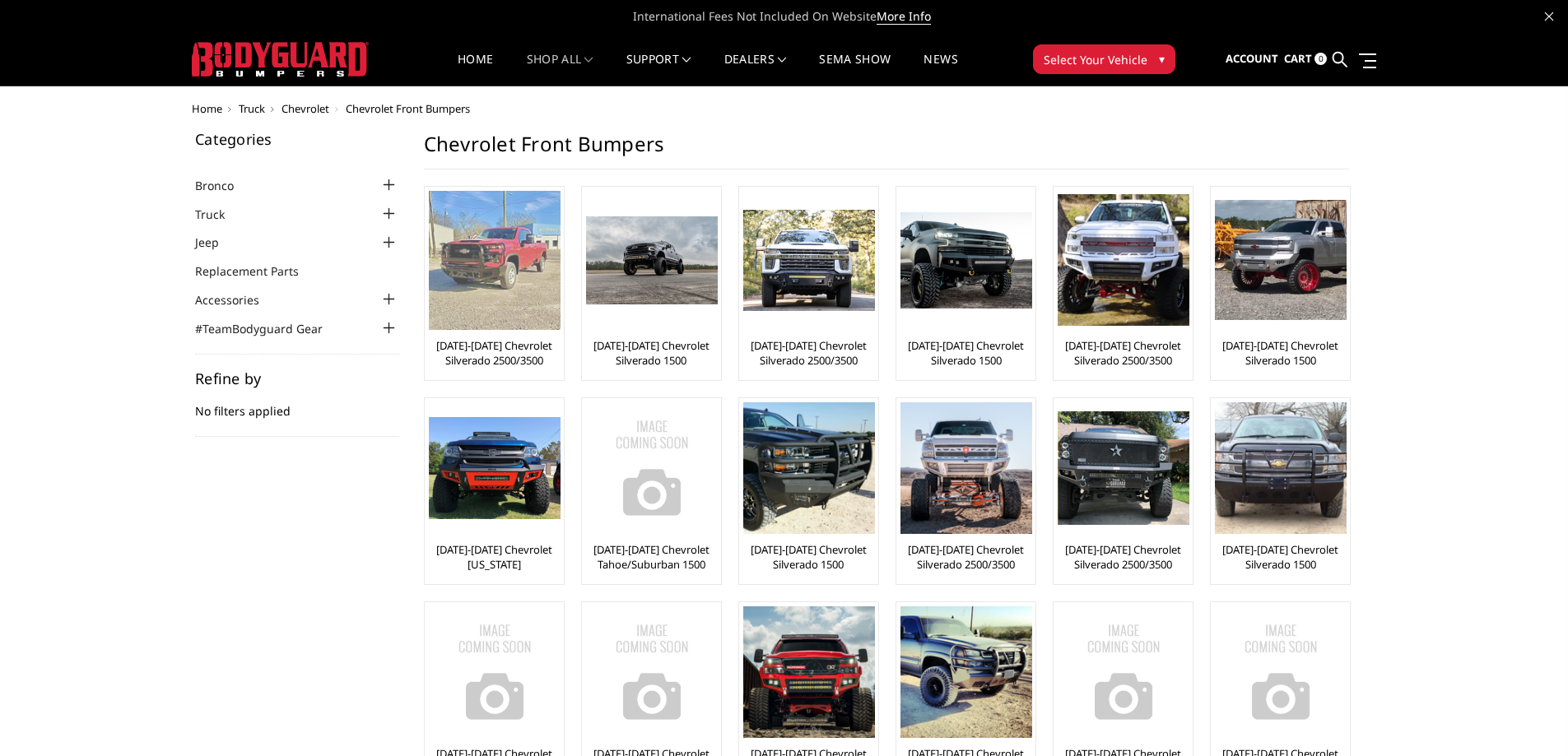
click at [523, 346] on link "[DATE]-[DATE] Chevrolet Silverado 2500/3500" at bounding box center [494, 353] width 131 height 29
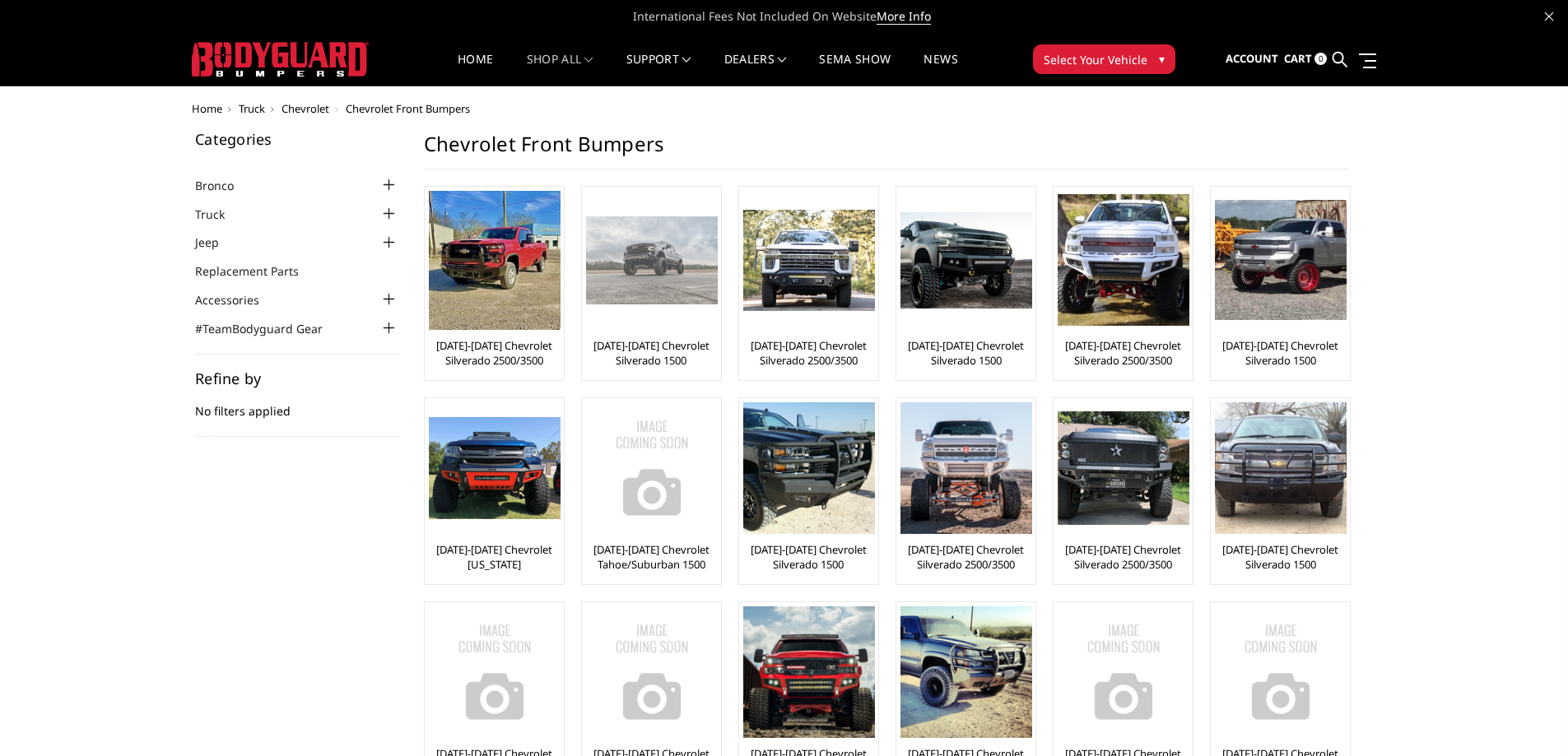
click at [654, 296] on img at bounding box center [652, 260] width 132 height 88
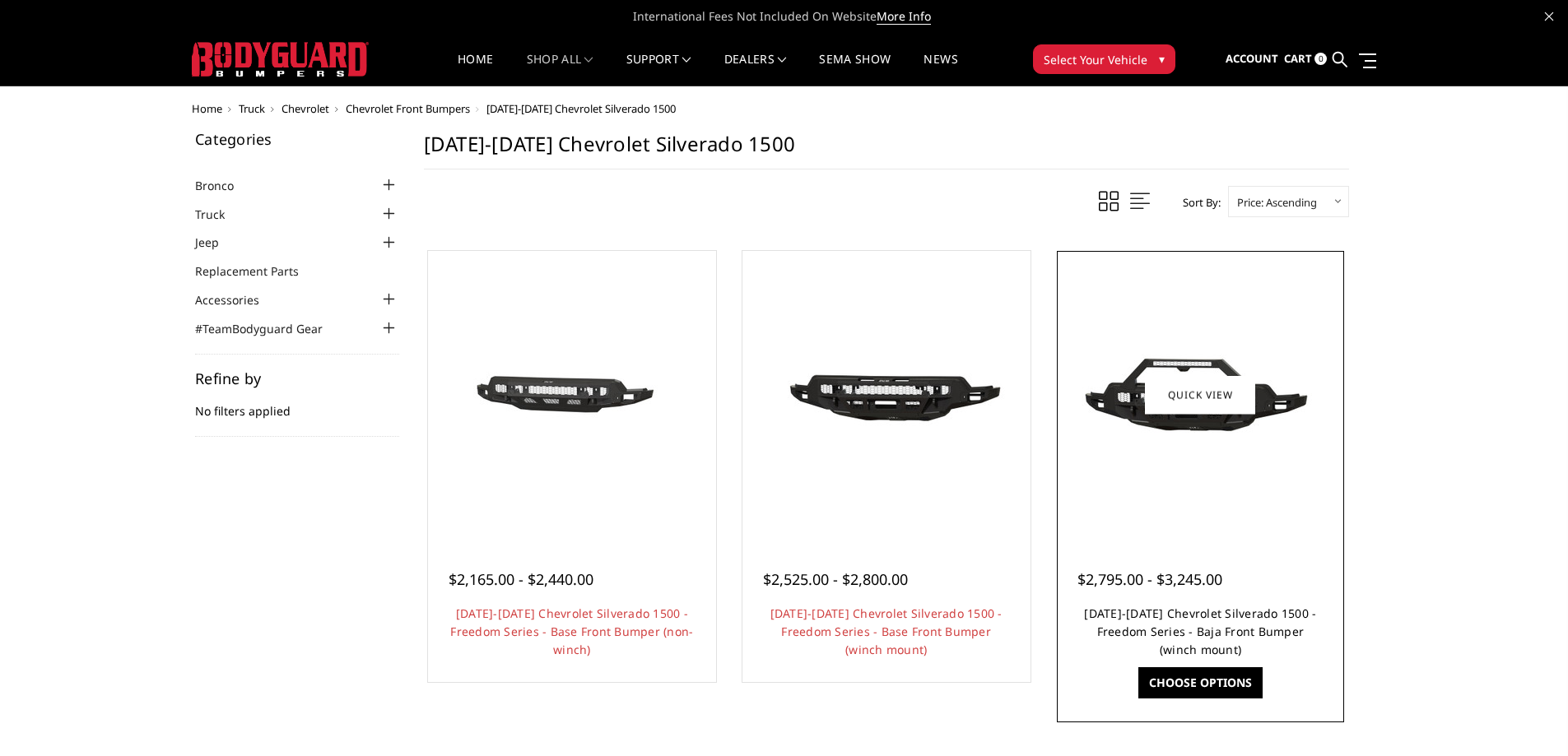
click at [1148, 616] on link "[DATE]-[DATE] Chevrolet Silverado 1500 - Freedom Series - Baja Front Bumper (wi…" at bounding box center [1199, 631] width 232 height 52
